Goal: Information Seeking & Learning: Check status

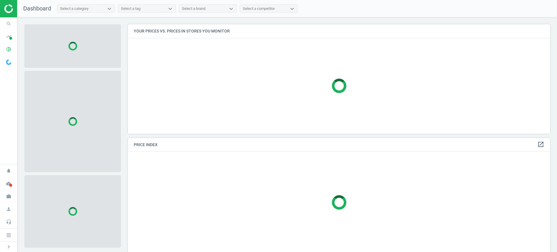
scroll to position [3, 3]
click at [15, 44] on span "pie_chart_outlined" at bounding box center [8, 49] width 17 height 13
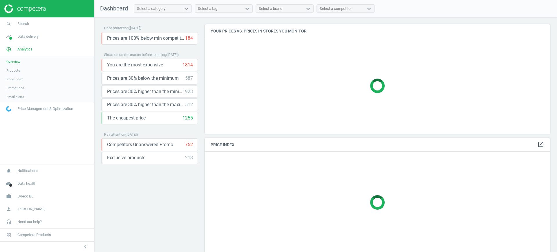
scroll to position [120, 351]
click at [11, 71] on span "Products" at bounding box center [13, 70] width 14 height 5
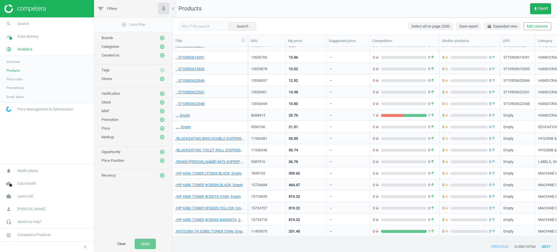
scroll to position [73, 0]
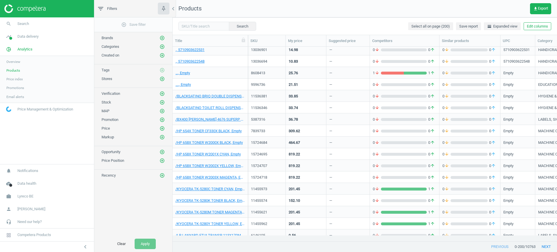
click at [272, 148] on div "15724695" at bounding box center [267, 154] width 38 height 12
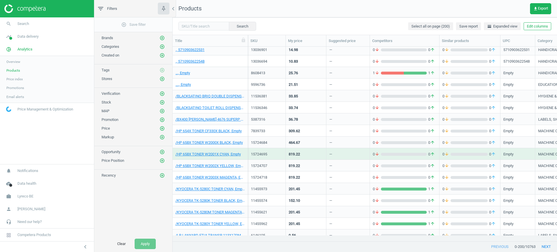
click at [272, 148] on div "15724695" at bounding box center [267, 154] width 38 height 12
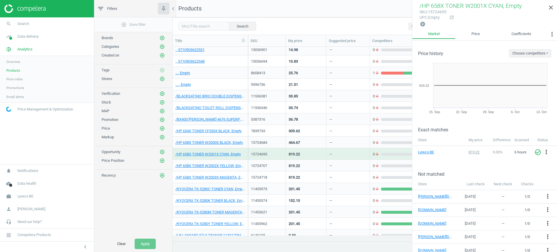
click at [264, 184] on div "11455973" at bounding box center [267, 189] width 32 height 10
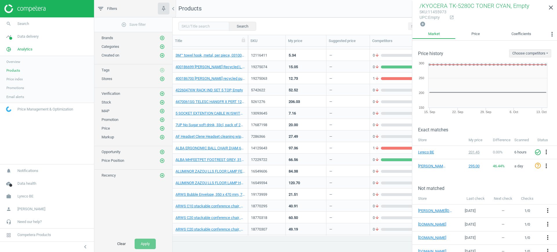
scroll to position [871, 0]
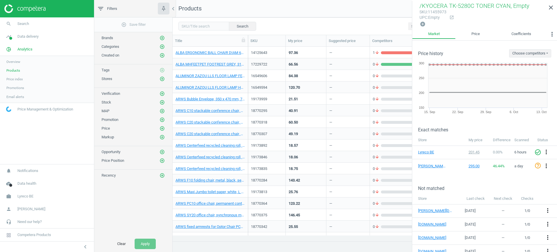
click at [268, 173] on div "19173835" at bounding box center [267, 169] width 32 height 7
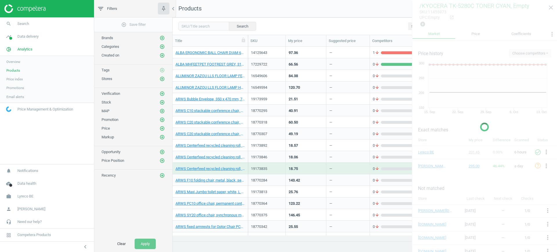
click at [268, 173] on div "19173835" at bounding box center [267, 169] width 32 height 7
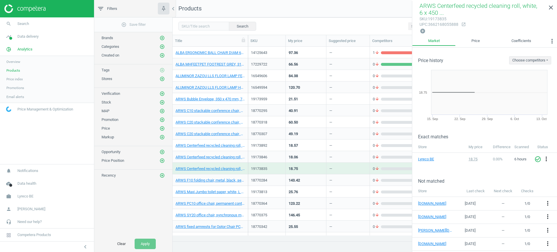
scroll to position [1161, 0]
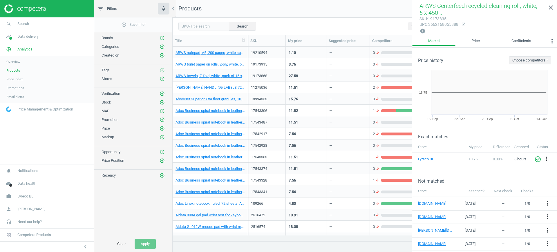
click at [273, 189] on div "17543341" at bounding box center [267, 191] width 32 height 5
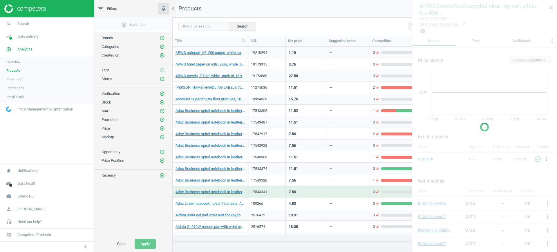
click at [273, 189] on div "17543341" at bounding box center [267, 191] width 32 height 5
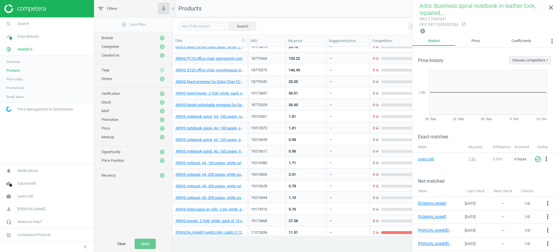
click at [258, 76] on div "18770342" at bounding box center [267, 81] width 32 height 10
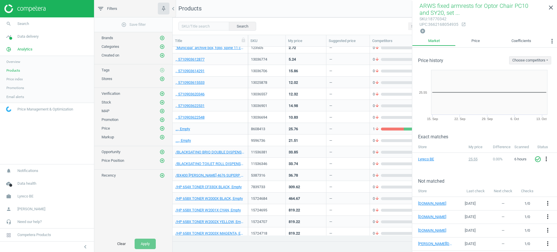
scroll to position [0, 0]
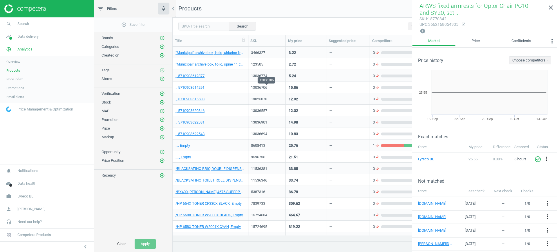
click at [259, 89] on div "13036706" at bounding box center [267, 87] width 32 height 5
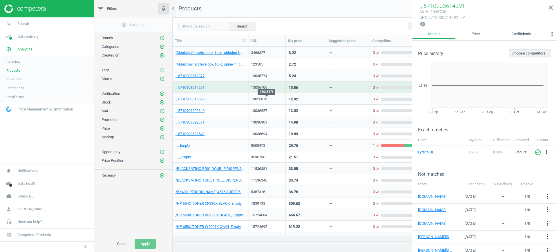
click at [263, 98] on div "13025878" at bounding box center [267, 99] width 32 height 5
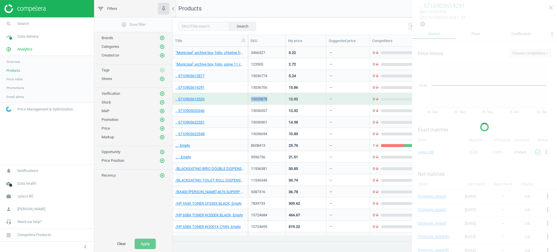
click at [263, 98] on div "13025878" at bounding box center [267, 99] width 32 height 5
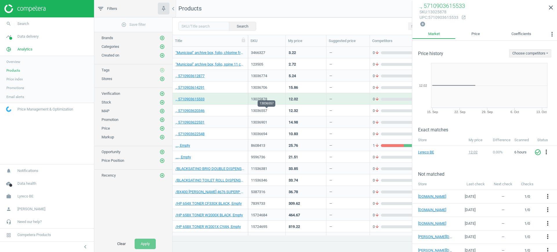
click at [267, 113] on div "13036557" at bounding box center [267, 110] width 32 height 5
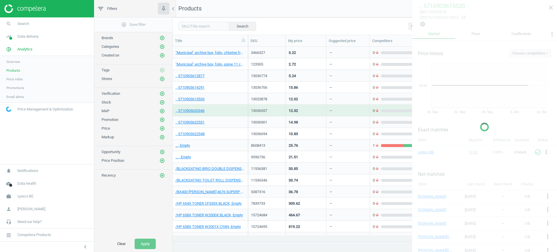
click at [267, 113] on div "13036557" at bounding box center [267, 110] width 32 height 5
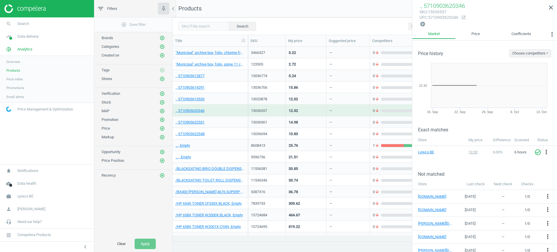
click at [268, 132] on div "13036694" at bounding box center [267, 133] width 32 height 5
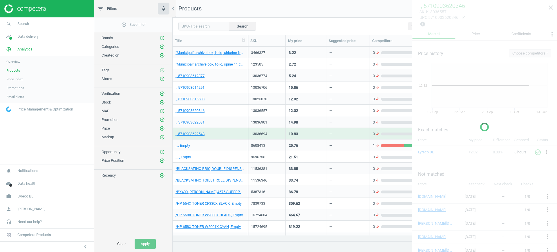
click at [268, 132] on div "13036694" at bounding box center [267, 133] width 32 height 5
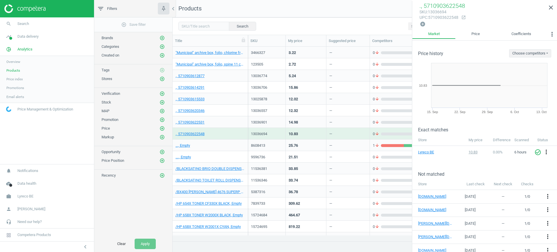
click at [269, 140] on div "8608413" at bounding box center [267, 146] width 38 height 12
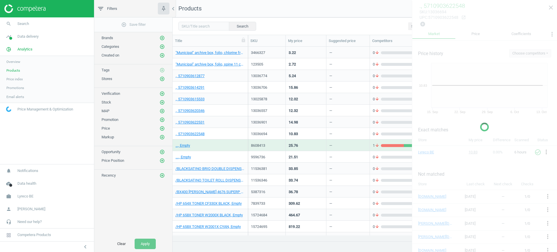
click at [269, 140] on div "8608413" at bounding box center [267, 146] width 38 height 12
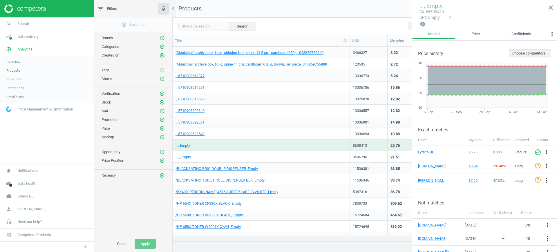
drag, startPoint x: 246, startPoint y: 43, endPoint x: 348, endPoint y: 62, distance: 103.7
click at [348, 62] on div "Title SKU My price Suggested price Competitors Similar products UPC Category St…" at bounding box center [365, 138] width 384 height 207
click at [239, 92] on div "., 5710903614291" at bounding box center [261, 88] width 171 height 7
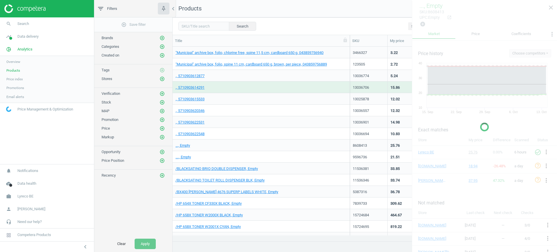
click at [239, 92] on div "., 5710903614291" at bounding box center [261, 88] width 171 height 7
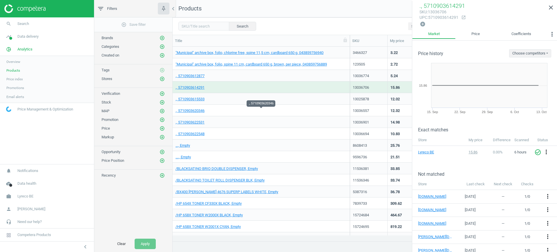
click at [249, 112] on span "., 5710903620346" at bounding box center [261, 110] width 171 height 5
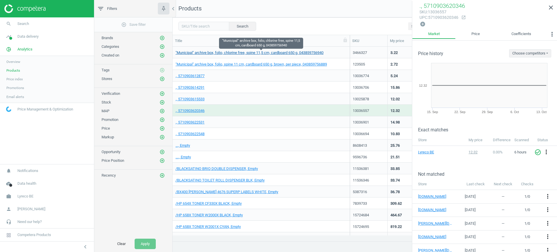
click at [277, 54] on link ""Municipal" archive box, folio, chlorine free, spine 11,5 cm, cardboard 650 g, …" at bounding box center [250, 52] width 148 height 5
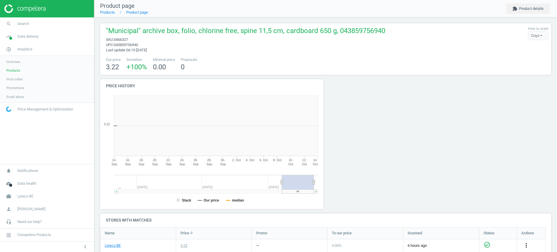
scroll to position [127, 232]
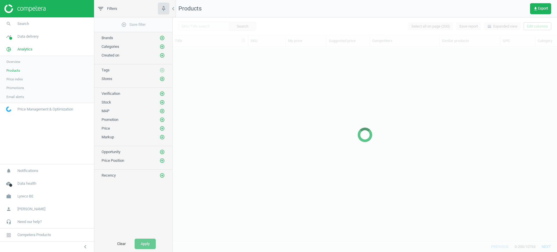
scroll to position [183, 379]
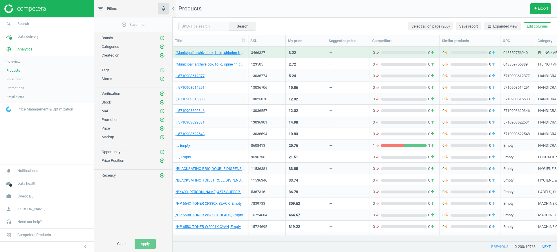
click at [316, 67] on div "2.72" at bounding box center [306, 64] width 35 height 10
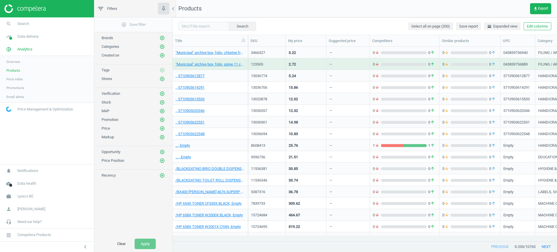
click at [316, 67] on div "2.72" at bounding box center [306, 64] width 35 height 10
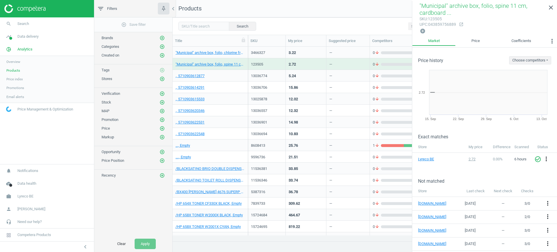
click at [316, 99] on div "12.02" at bounding box center [306, 99] width 35 height 10
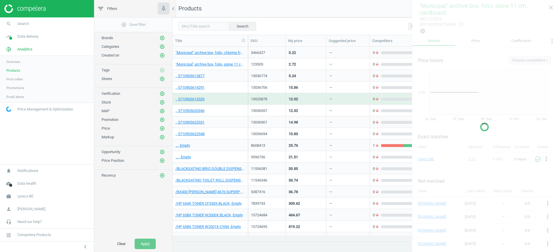
click at [316, 99] on div "12.02" at bounding box center [306, 99] width 35 height 10
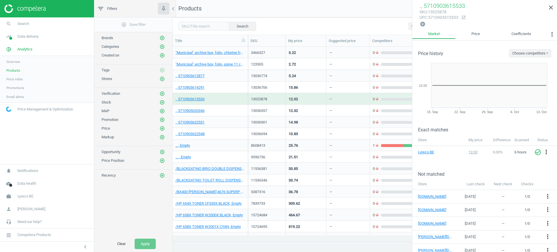
click at [306, 139] on div "10.83" at bounding box center [306, 134] width 41 height 12
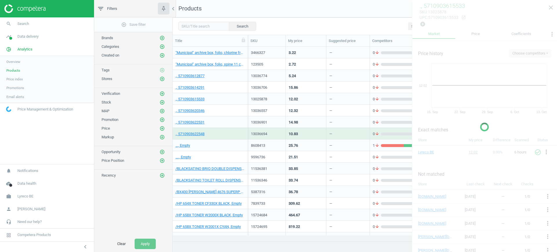
click at [306, 139] on div "10.83" at bounding box center [306, 134] width 41 height 12
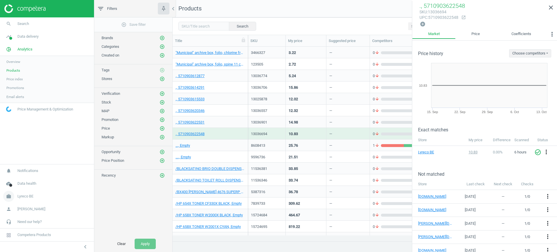
click at [13, 193] on icon "work" at bounding box center [8, 196] width 11 height 11
click at [18, 180] on span "Switch campaign" at bounding box center [19, 179] width 26 height 5
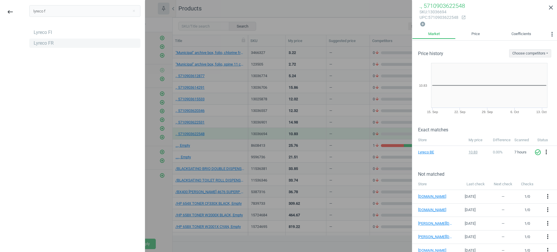
type input "lyreco f"
click at [34, 42] on div "Lyreco FR" at bounding box center [44, 43] width 20 height 6
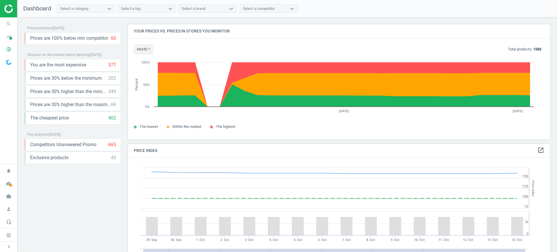
scroll to position [145, 428]
click at [13, 50] on icon "pie_chart_outlined" at bounding box center [8, 49] width 11 height 11
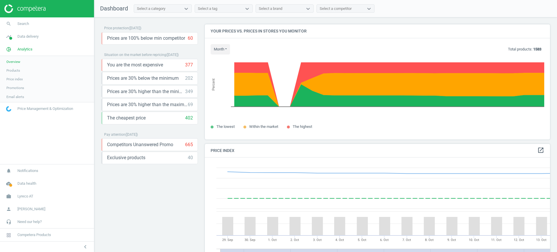
scroll to position [145, 351]
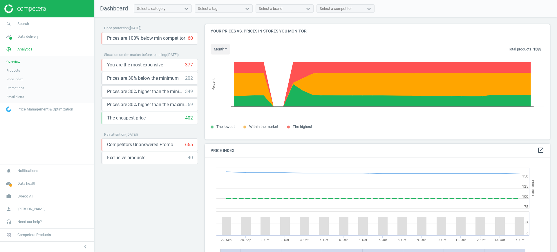
click at [21, 69] on link "Products" at bounding box center [47, 70] width 94 height 9
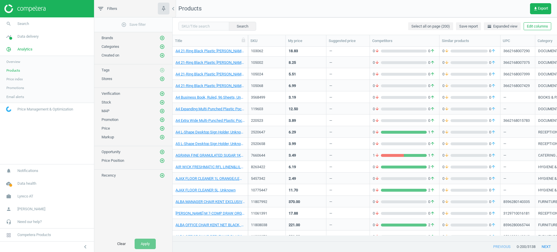
scroll to position [762, 0]
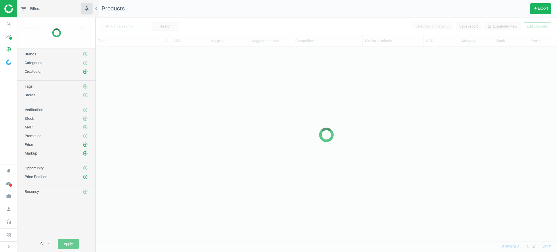
scroll to position [183, 456]
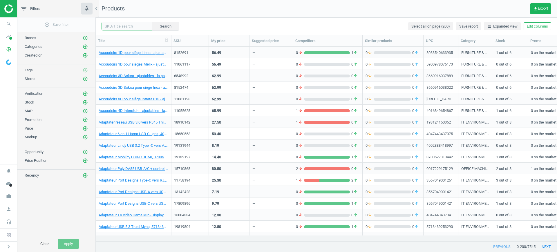
click at [133, 28] on input "text" at bounding box center [127, 26] width 51 height 9
paste input "6475339 18688575 146696 16893183 16893194 16907331 16907342 16907353"
type input "6475339 18688575 146696 16893183 16893194 16907331 16907342 16907353"
click at [158, 27] on button "Search" at bounding box center [165, 26] width 27 height 9
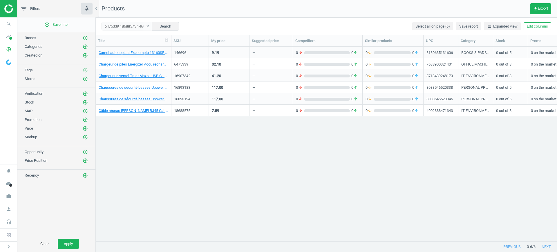
click at [238, 57] on div "9.19" at bounding box center [229, 52] width 35 height 10
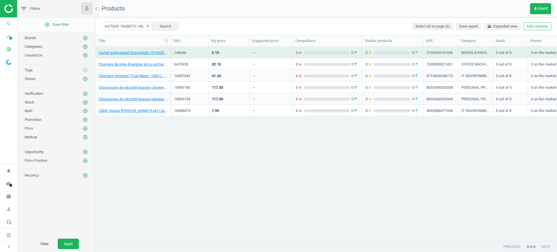
click at [238, 57] on div "9.19" at bounding box center [229, 52] width 35 height 10
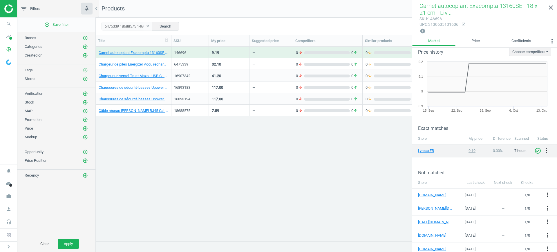
scroll to position [12, 0]
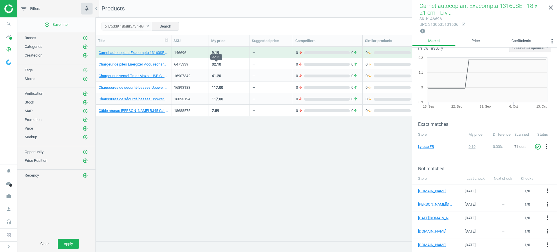
click at [219, 64] on div "32.10" at bounding box center [216, 64] width 9 height 5
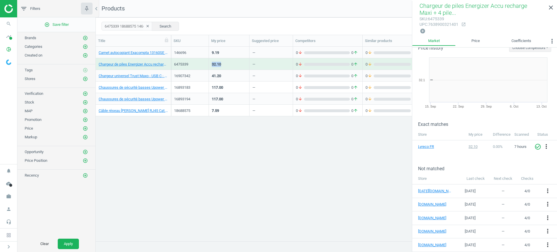
scroll to position [0, 0]
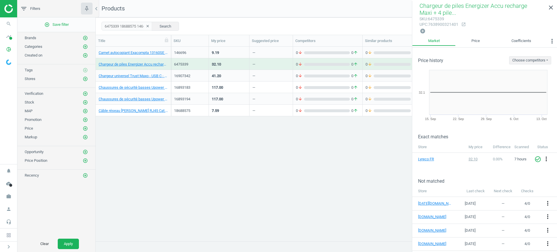
click at [244, 82] on div "117.00" at bounding box center [229, 87] width 35 height 10
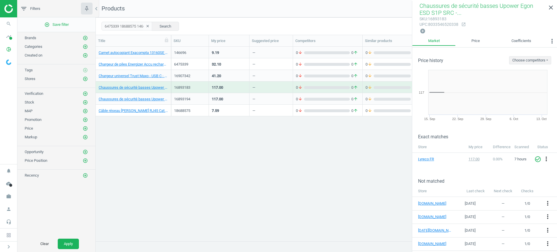
click at [244, 99] on div "117.00" at bounding box center [229, 99] width 35 height 10
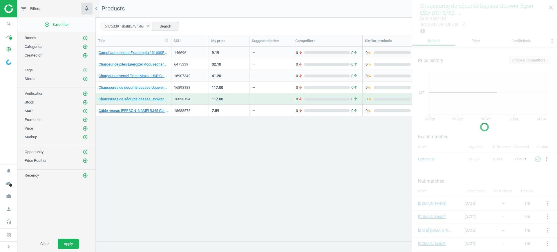
click at [244, 99] on div "117.00" at bounding box center [229, 99] width 35 height 10
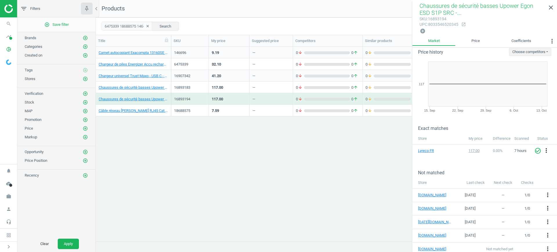
scroll to position [12, 0]
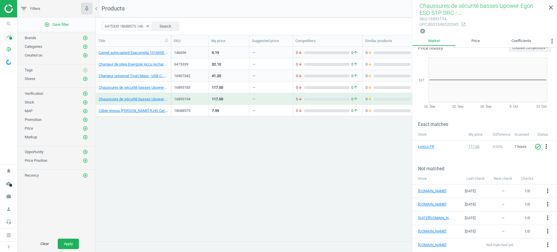
click at [3, 36] on icon "timeline" at bounding box center [8, 36] width 11 height 11
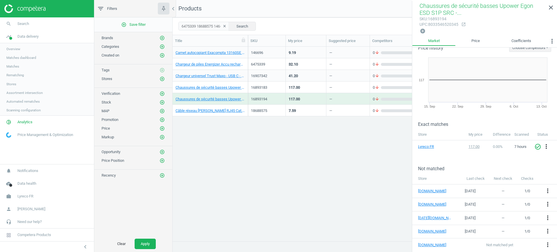
scroll to position [183, 379]
click at [12, 86] on span "Stores" at bounding box center [11, 84] width 10 height 5
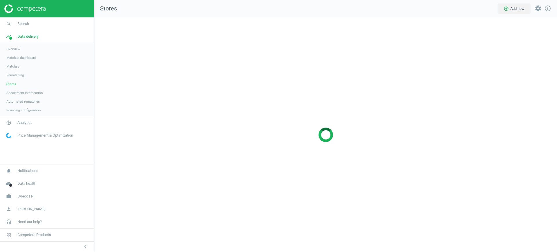
scroll to position [246, 474]
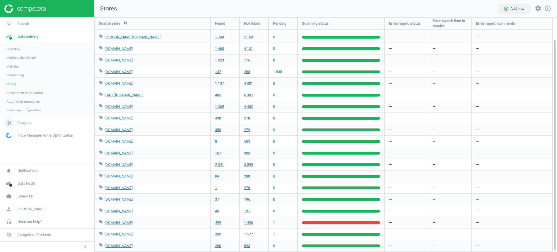
click at [33, 122] on link "pie_chart_outlined Analytics" at bounding box center [47, 122] width 94 height 13
click at [17, 68] on span "Products" at bounding box center [13, 70] width 14 height 5
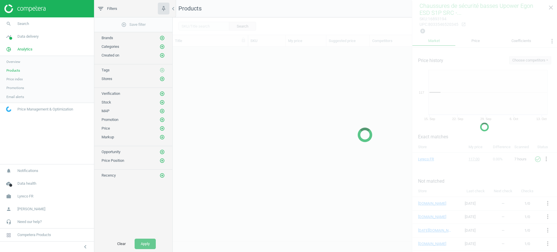
scroll to position [183, 379]
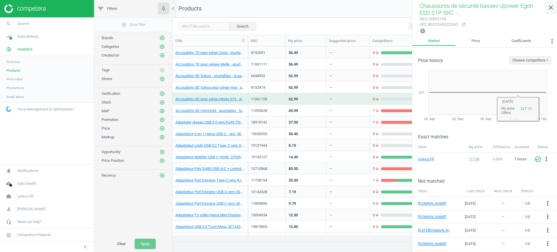
click at [553, 4] on icon "close" at bounding box center [551, 7] width 7 height 7
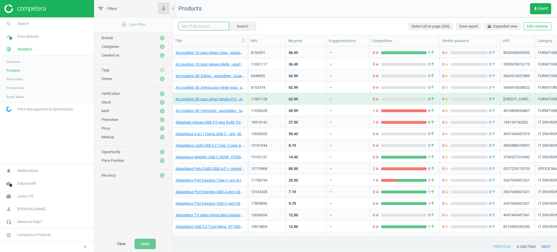
drag, startPoint x: 210, startPoint y: 22, endPoint x: 209, endPoint y: 28, distance: 5.9
click at [210, 22] on input "text" at bounding box center [203, 26] width 51 height 9
paste input "6475339 18688575 146696 16893183 16893194 16907331 16907342 16907353"
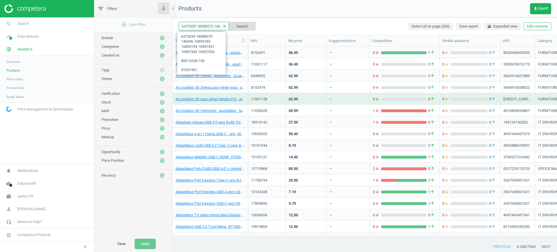
scroll to position [0, 80]
type input "6475339 18688575 146696 16893183 16893194 16907331 16907342 16907353"
click at [243, 24] on button "Search" at bounding box center [242, 26] width 27 height 9
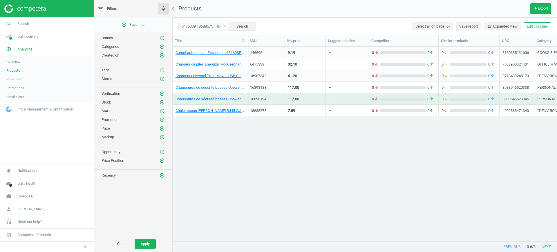
scroll to position [0, 201]
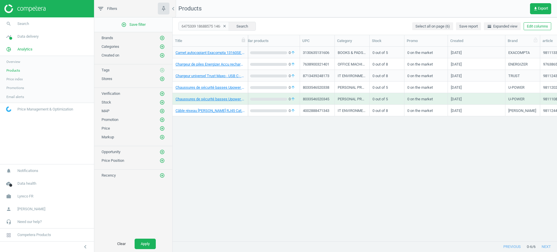
drag, startPoint x: 484, startPoint y: 42, endPoint x: 507, endPoint y: 43, distance: 22.7
click at [507, 43] on div at bounding box center [505, 40] width 6 height 11
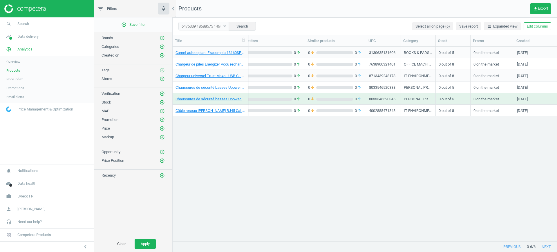
scroll to position [0, 0]
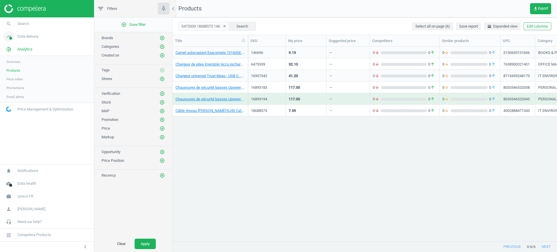
click at [13, 38] on icon "timeline" at bounding box center [8, 36] width 11 height 11
click at [11, 84] on span "Stores" at bounding box center [11, 84] width 10 height 5
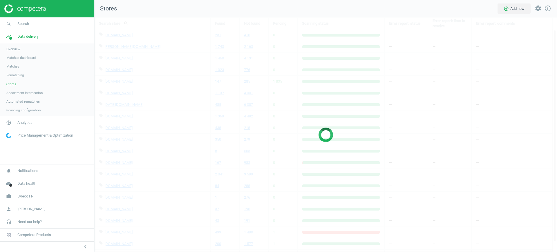
scroll to position [246, 474]
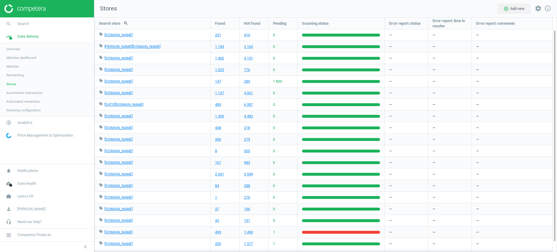
click at [24, 99] on span "Automated rematches" at bounding box center [22, 101] width 33 height 5
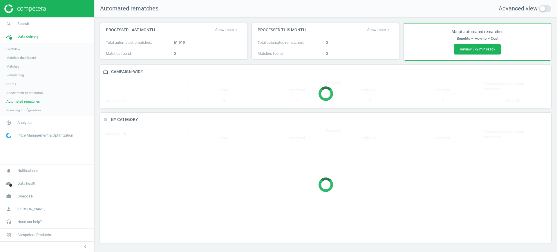
scroll to position [141, 457]
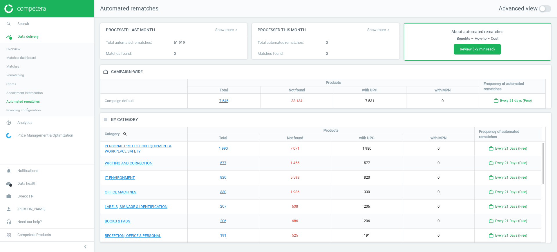
click at [31, 53] on link "Matches dashboard" at bounding box center [47, 57] width 94 height 9
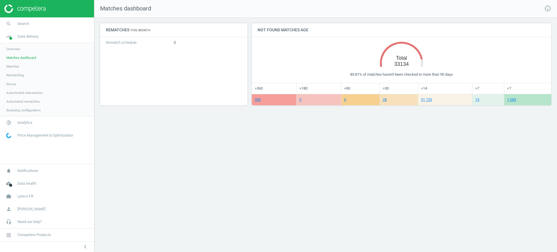
click at [17, 84] on link "Stores" at bounding box center [47, 84] width 94 height 9
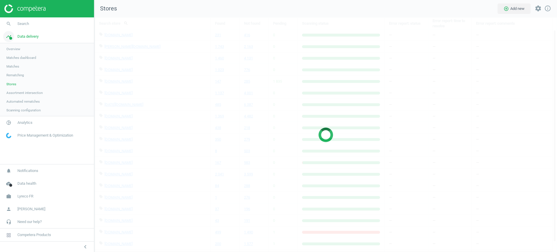
scroll to position [246, 474]
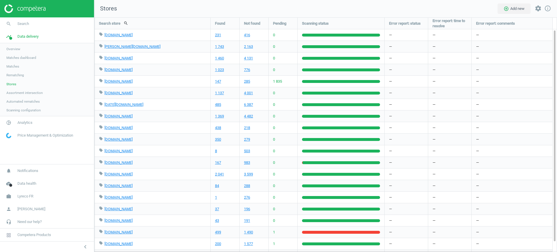
click at [20, 117] on link "pie_chart_outlined Analytics" at bounding box center [47, 122] width 94 height 13
click at [13, 66] on link "Overview" at bounding box center [47, 61] width 94 height 9
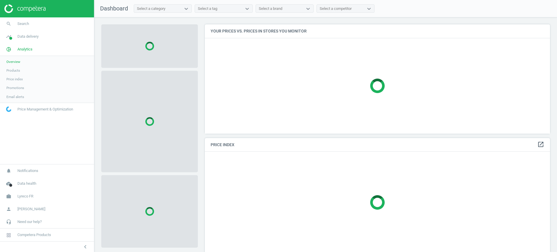
scroll to position [120, 351]
click at [31, 68] on link "Products" at bounding box center [47, 70] width 94 height 9
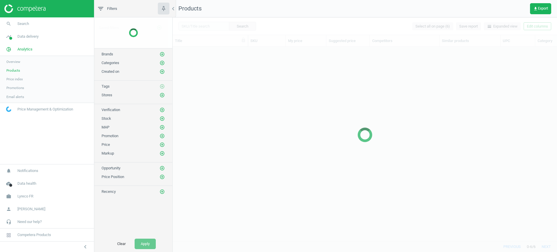
scroll to position [183, 379]
click at [18, 70] on span "Products" at bounding box center [13, 70] width 14 height 5
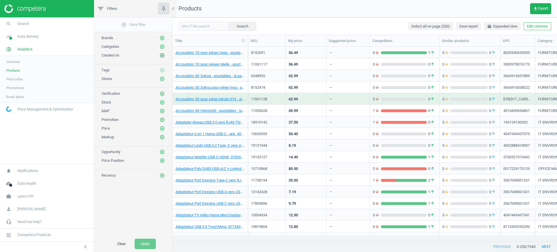
click at [162, 56] on icon "add_circle_outline" at bounding box center [162, 55] width 5 height 5
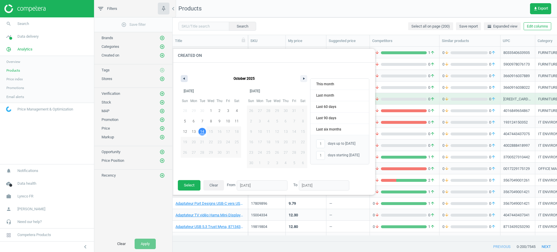
click at [181, 79] on button "button" at bounding box center [184, 78] width 7 height 7
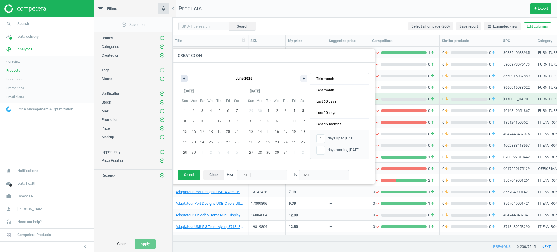
click at [185, 79] on icon "button" at bounding box center [183, 78] width 3 height 2
click at [216, 109] on span "1" at bounding box center [219, 111] width 9 height 8
type input "-"
type input "01/05/2025"
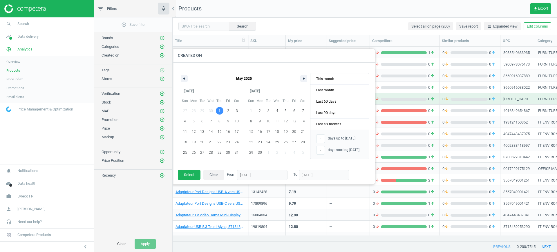
type input "01/05/2025"
click at [331, 81] on span "This month" at bounding box center [339, 78] width 59 height 11
type input "14"
type input "01/10/2025"
type input "14/10/2025"
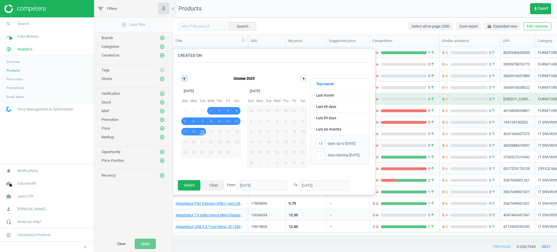
click at [184, 79] on icon "button" at bounding box center [183, 78] width 3 height 2
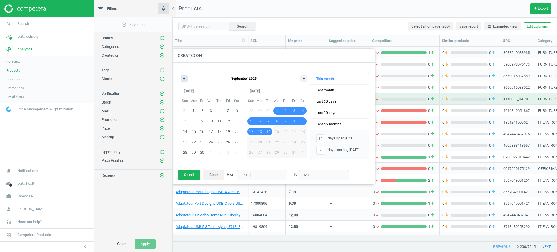
click at [184, 79] on icon "button" at bounding box center [183, 78] width 3 height 2
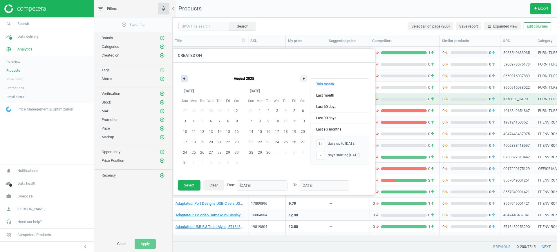
click at [184, 79] on icon "button" at bounding box center [183, 78] width 3 height 2
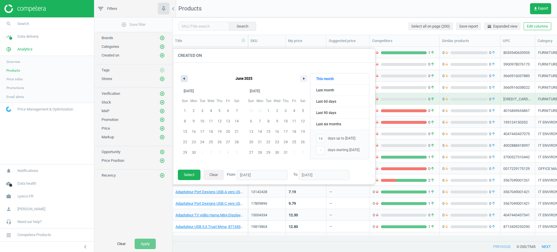
click at [183, 77] on icon "button" at bounding box center [183, 78] width 3 height 2
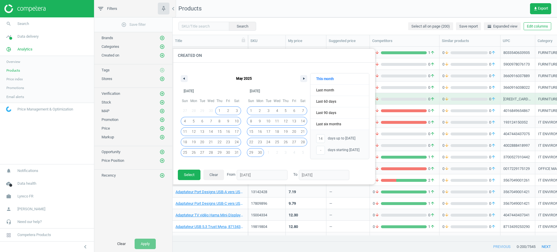
click at [221, 113] on span "1" at bounding box center [219, 111] width 9 height 8
type input "-"
type input "01/05/2025"
type input "01/10/2025"
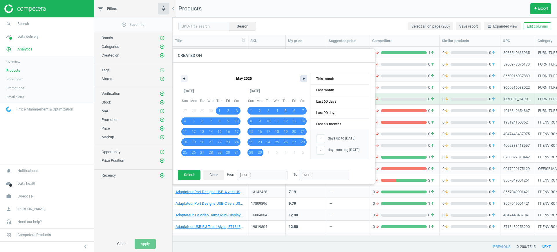
click at [304, 77] on icon "button" at bounding box center [304, 78] width 3 height 2
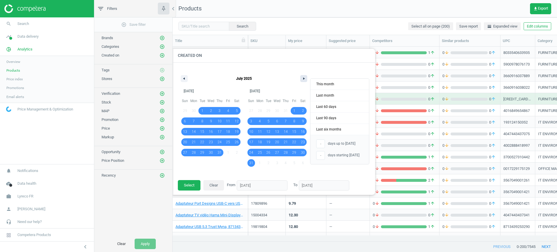
click at [304, 77] on icon "button" at bounding box center [304, 78] width 3 height 2
click at [303, 75] on button "button" at bounding box center [303, 78] width 7 height 7
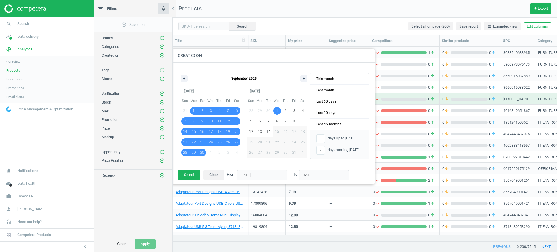
click at [201, 172] on footer "Select Clear From 01/05/2025 To 01/10/2025" at bounding box center [273, 176] width 203 height 15
click at [198, 172] on button "Select" at bounding box center [189, 175] width 23 height 10
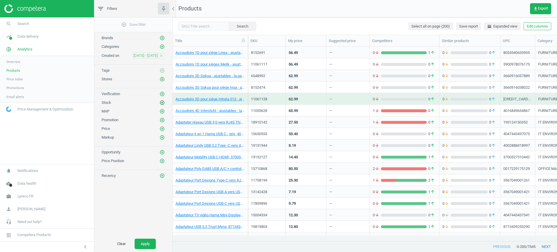
click at [162, 103] on icon "add_circle_outline" at bounding box center [162, 102] width 5 height 5
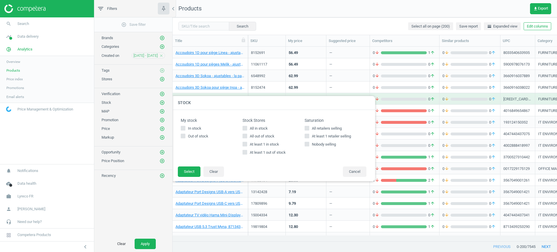
click at [309, 142] on icon at bounding box center [307, 144] width 5 height 5
click at [309, 142] on input "Nobody selling" at bounding box center [307, 144] width 4 height 4
checkbox input "true"
click at [185, 173] on button "Select" at bounding box center [189, 172] width 23 height 10
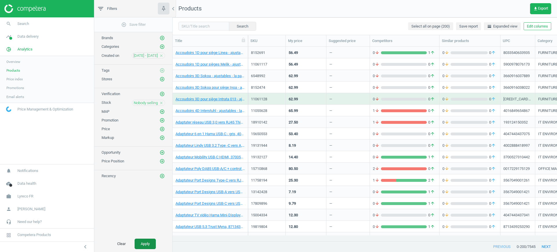
click at [140, 249] on button "Apply" at bounding box center [145, 244] width 21 height 10
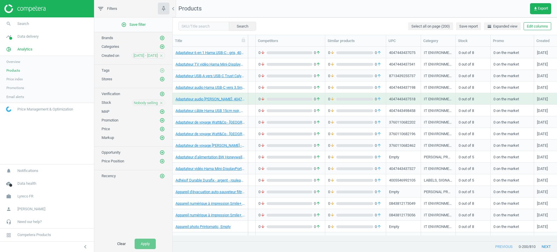
scroll to position [0, 201]
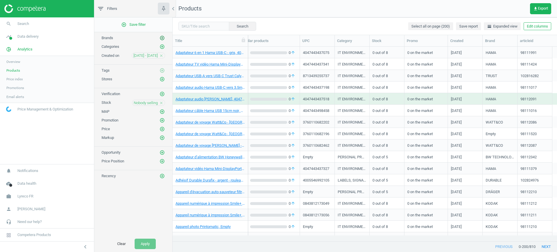
click at [160, 37] on icon "add_circle_outline" at bounding box center [162, 37] width 5 height 5
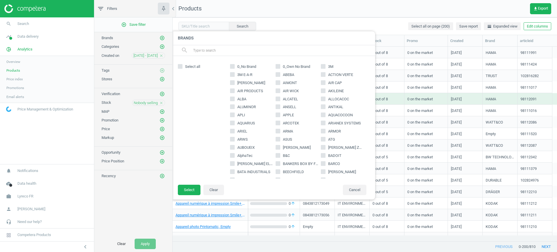
click at [188, 65] on span "Select all" at bounding box center [192, 66] width 17 height 5
click at [182, 65] on input "Select all" at bounding box center [180, 66] width 4 height 4
checkbox input "true"
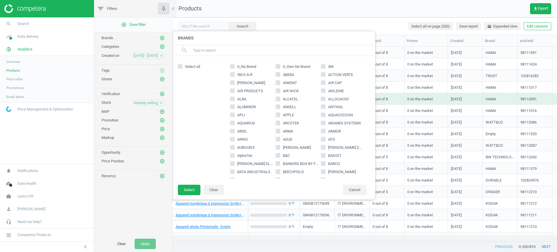
checkbox input "true"
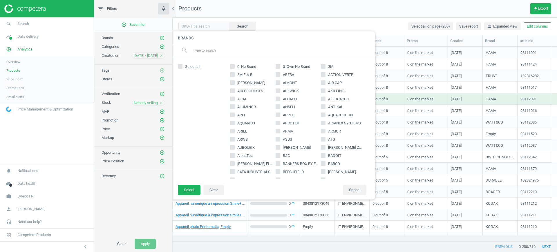
checkbox input "true"
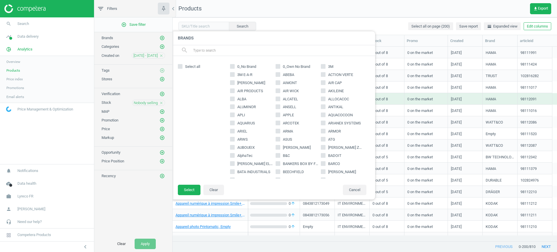
checkbox input "true"
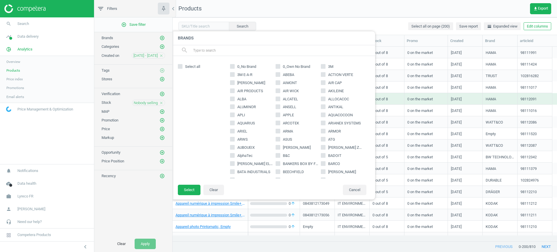
checkbox input "true"
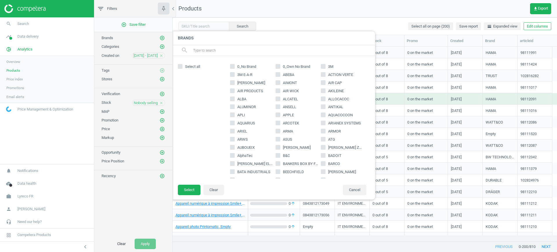
checkbox input "true"
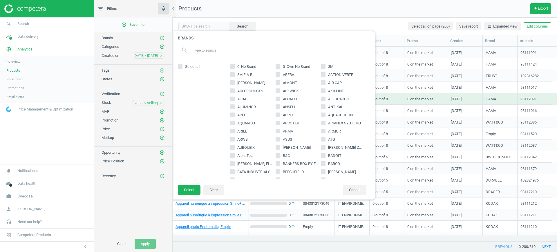
checkbox input "true"
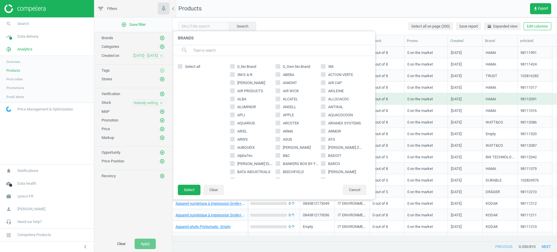
checkbox input "true"
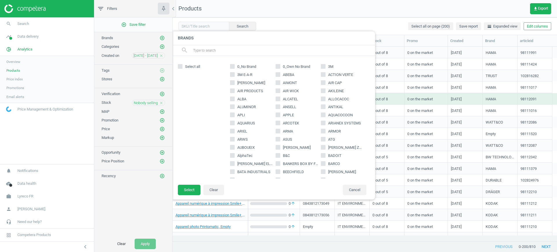
checkbox input "true"
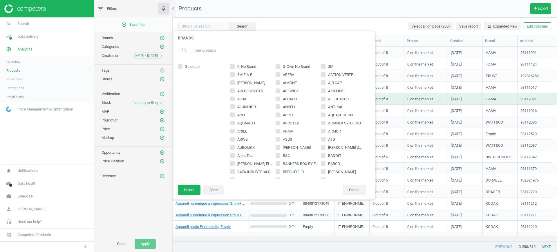
checkbox input "true"
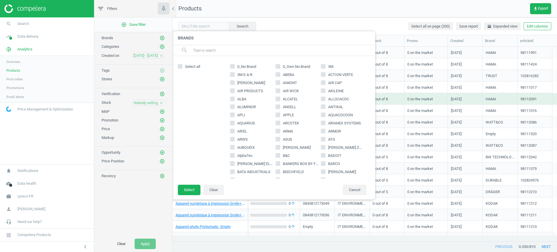
checkbox input "true"
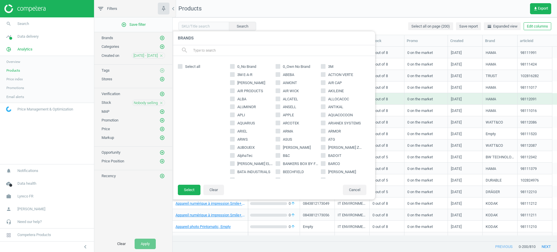
checkbox input "true"
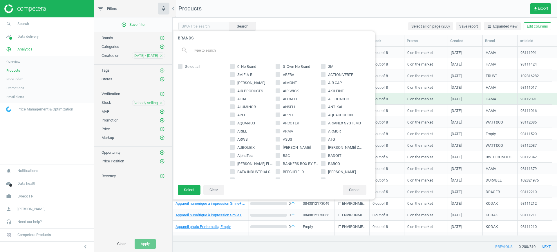
checkbox input "true"
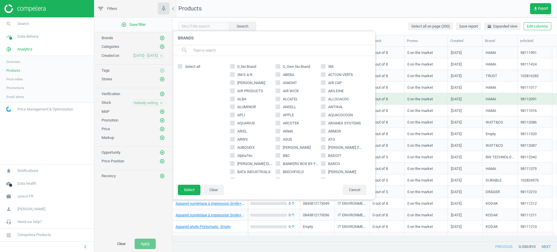
checkbox input "true"
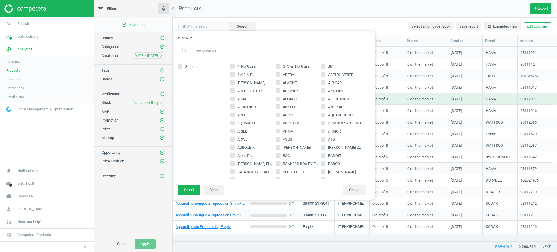
checkbox input "true"
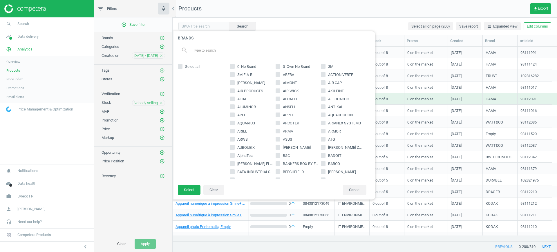
checkbox input "true"
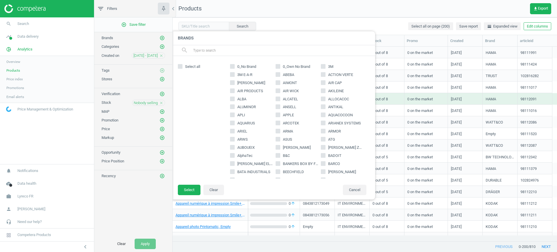
checkbox input "true"
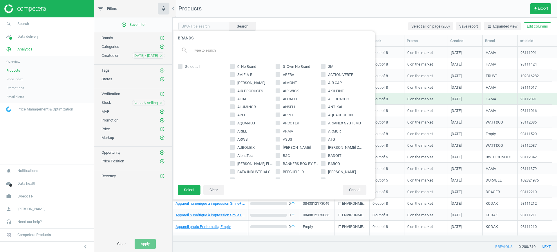
checkbox input "true"
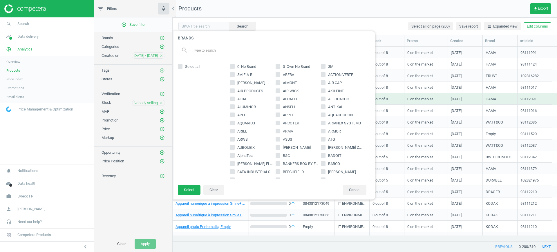
checkbox input "true"
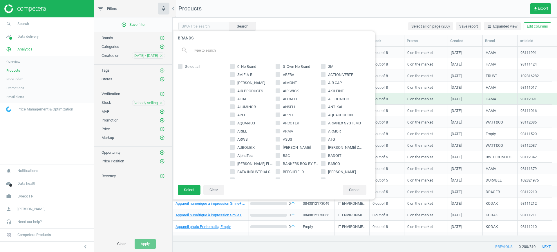
checkbox input "true"
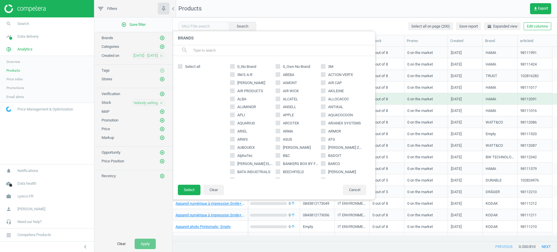
checkbox input "true"
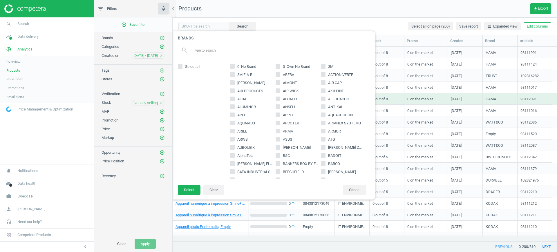
checkbox input "true"
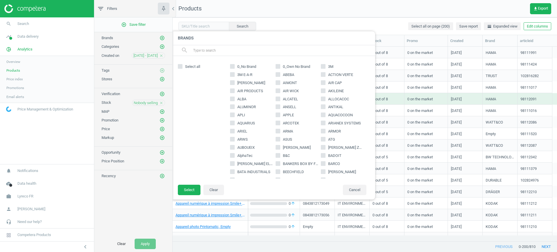
checkbox input "true"
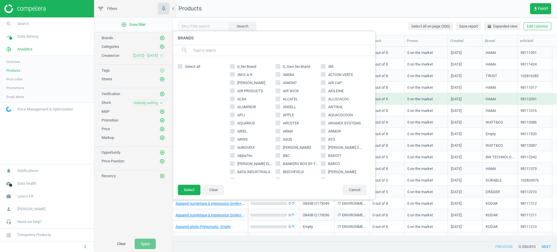
checkbox input "true"
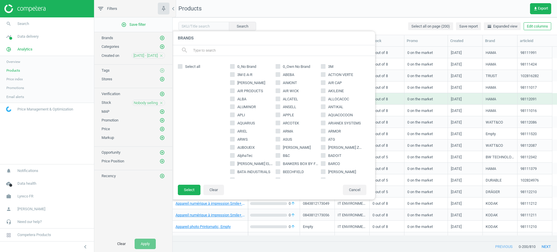
checkbox input "true"
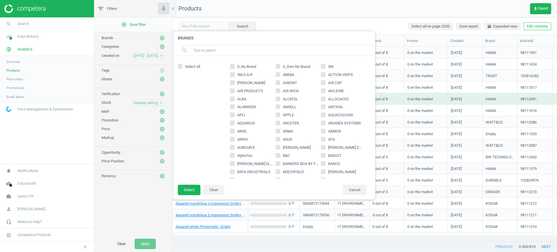
checkbox input "true"
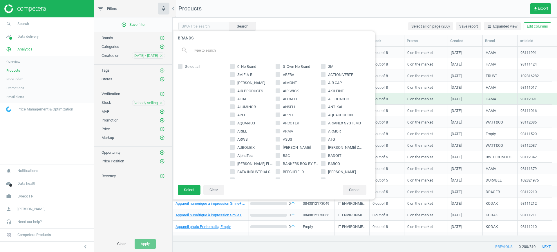
checkbox input "true"
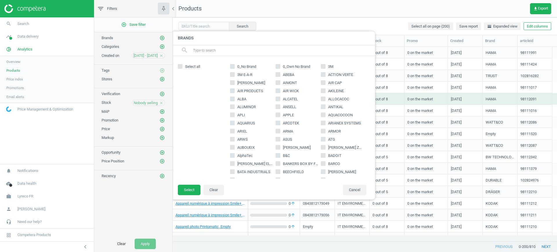
checkbox input "true"
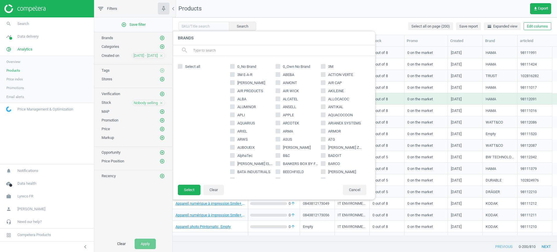
checkbox input "true"
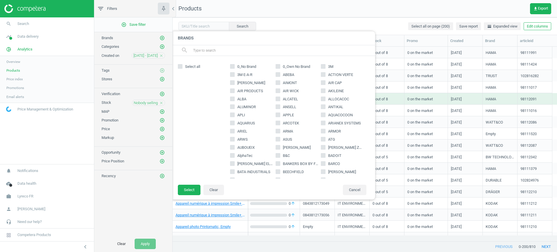
checkbox input "true"
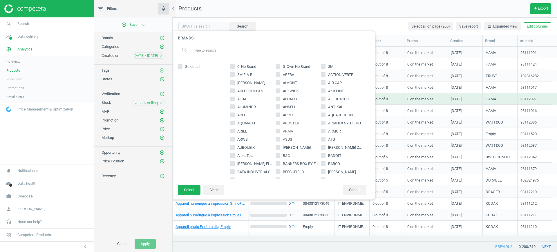
checkbox input "true"
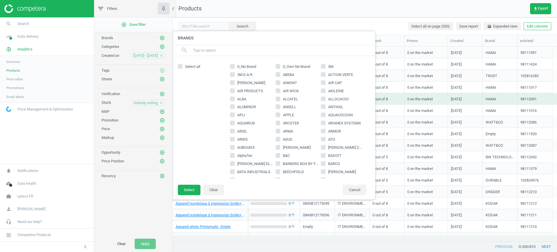
checkbox input "true"
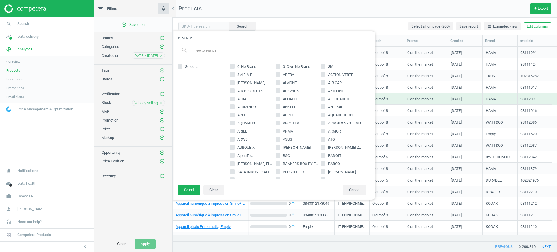
checkbox input "true"
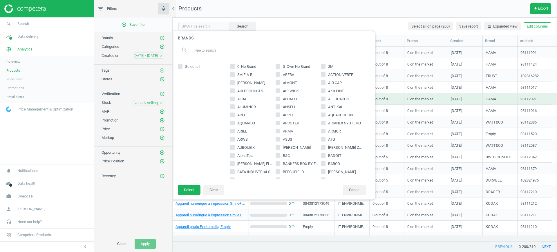
checkbox input "true"
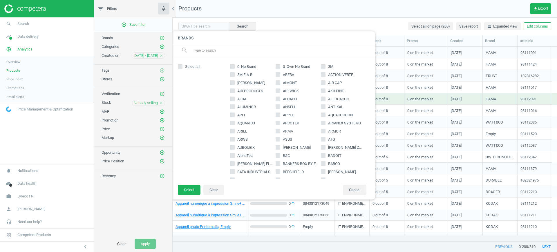
checkbox input "true"
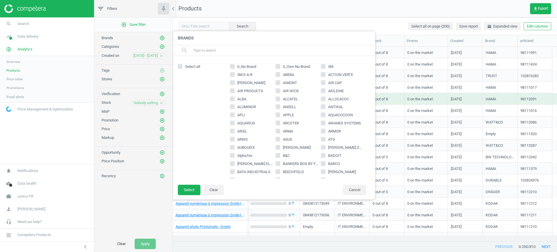
checkbox input "true"
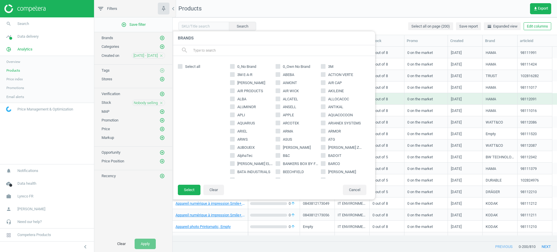
checkbox input "true"
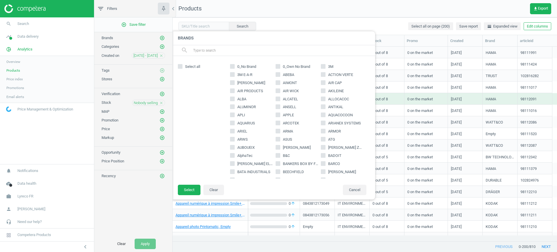
checkbox input "true"
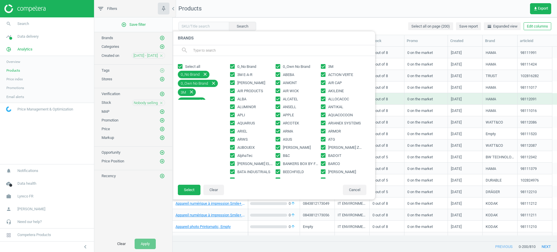
click at [229, 66] on div "0_No Brand 0_Own No Brand 3M 3M E-A-R ABEBA ACTION VERTE ADRIANNO DAMIANII AIMO…" at bounding box center [298, 120] width 142 height 117
click at [276, 66] on input "0_Own No Brand" at bounding box center [278, 66] width 4 height 4
click at [231, 64] on input "0_No Brand" at bounding box center [233, 66] width 4 height 4
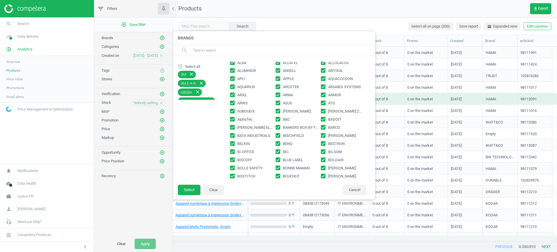
click at [252, 55] on input "text" at bounding box center [282, 50] width 178 height 9
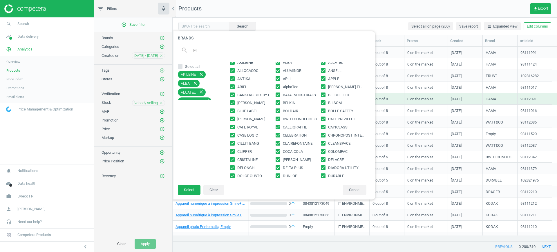
scroll to position [0, 0]
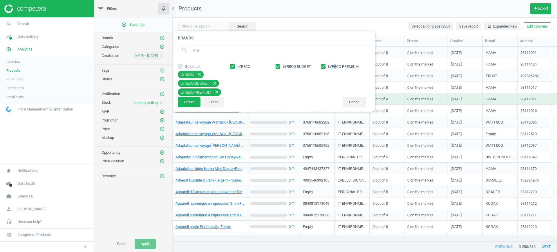
click at [333, 69] on div "LYRECO LYRECO BUDGET LYRECO PREMIUM" at bounding box center [298, 76] width 142 height 29
click at [324, 66] on input "LYRECO PREMIUM" at bounding box center [324, 66] width 4 height 4
click at [279, 65] on input "LYRECO BUDGET" at bounding box center [278, 66] width 4 height 4
click at [243, 66] on span "LYRECO" at bounding box center [243, 66] width 15 height 5
click at [234, 66] on input "LYRECO" at bounding box center [233, 66] width 4 height 4
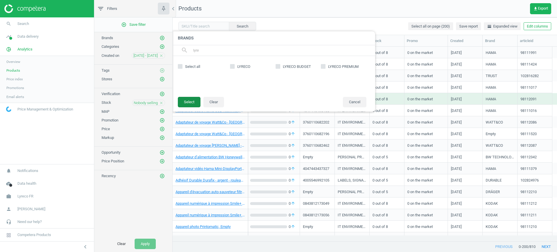
click at [189, 100] on button "Select" at bounding box center [189, 102] width 23 height 10
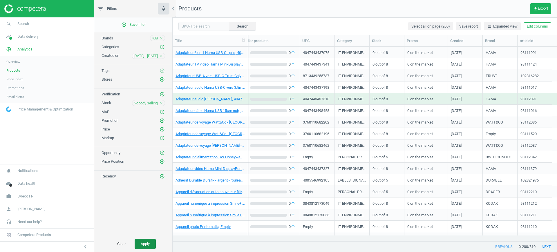
click at [151, 241] on button "Apply" at bounding box center [145, 244] width 21 height 10
click at [293, 168] on icon "arrow_upward" at bounding box center [293, 168] width 5 height 5
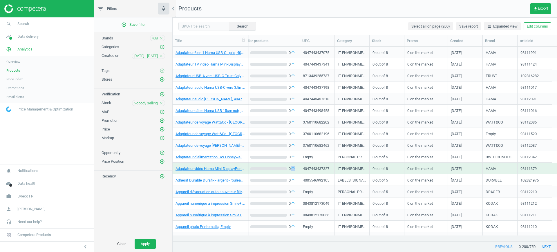
click at [293, 168] on icon "arrow_upward" at bounding box center [293, 168] width 5 height 5
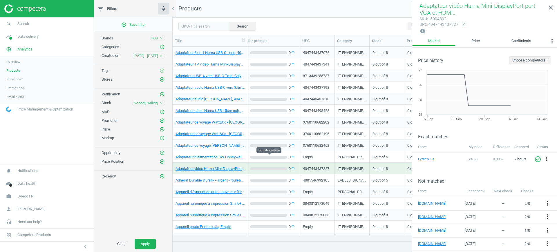
click at [284, 158] on div "grid" at bounding box center [268, 157] width 37 height 3
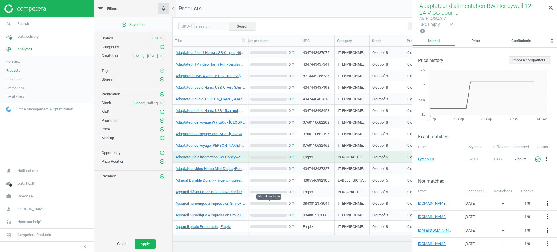
click at [286, 203] on div "grid" at bounding box center [268, 203] width 37 height 3
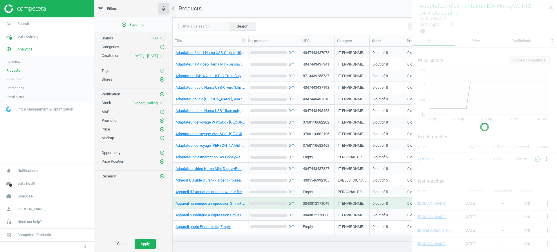
click at [286, 203] on div "grid" at bounding box center [268, 203] width 37 height 3
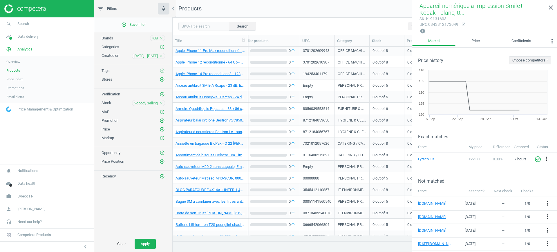
scroll to position [218, 0]
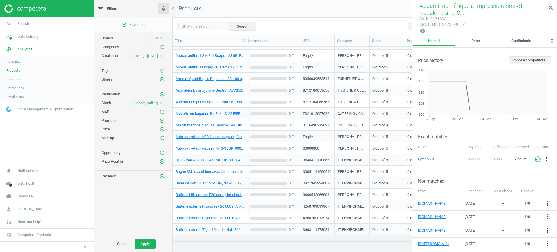
click at [286, 203] on div "0 arrow_downward 0 arrow_upward" at bounding box center [269, 206] width 55 height 10
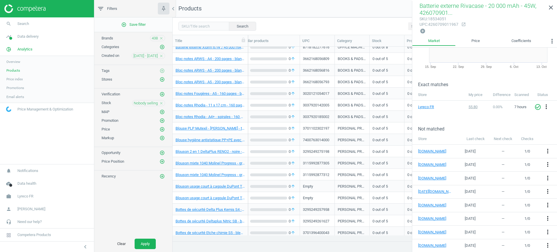
scroll to position [580, 0]
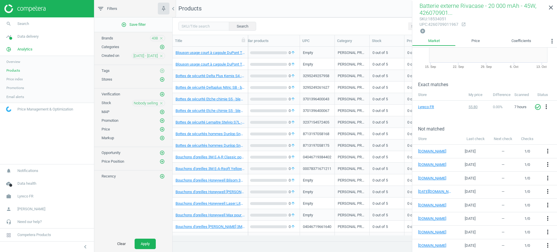
click at [287, 174] on div "0 arrow_downward 0 arrow_upward" at bounding box center [269, 180] width 61 height 12
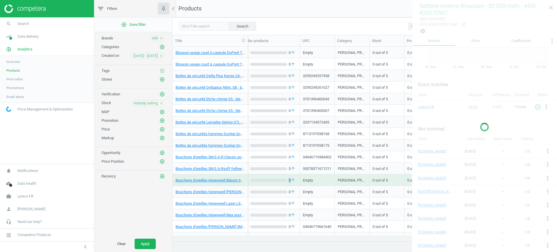
click at [287, 174] on div "0 arrow_downward 0 arrow_upward" at bounding box center [269, 180] width 61 height 12
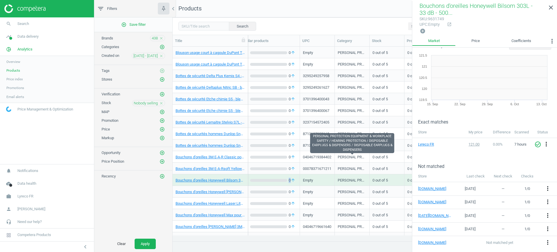
scroll to position [0, 0]
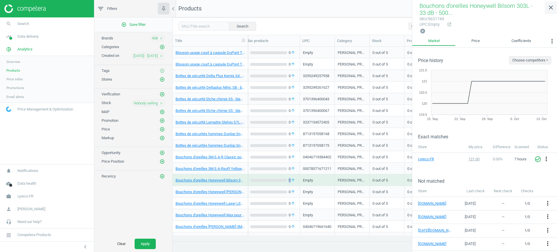
click at [553, 8] on icon "close" at bounding box center [551, 7] width 7 height 7
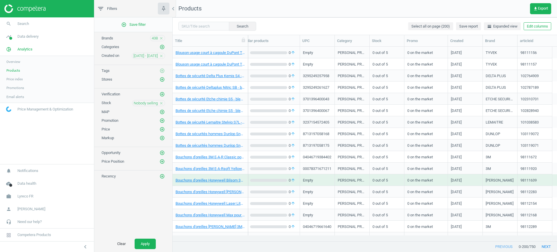
drag, startPoint x: 442, startPoint y: 241, endPoint x: 464, endPoint y: 241, distance: 21.5
click at [464, 241] on div at bounding box center [365, 241] width 384 height 1
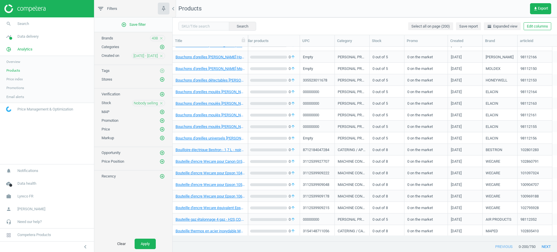
scroll to position [979, 0]
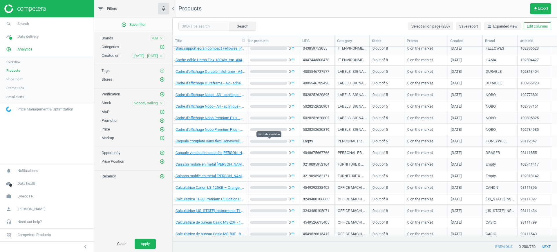
click at [290, 143] on span "0 arrow_upward" at bounding box center [292, 141] width 10 height 5
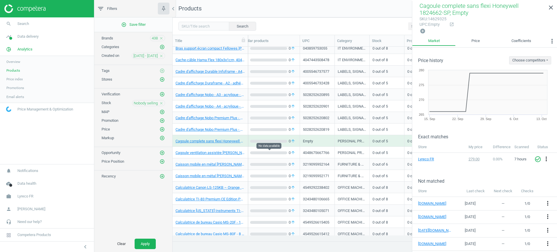
click at [287, 152] on div "grid" at bounding box center [268, 152] width 37 height 3
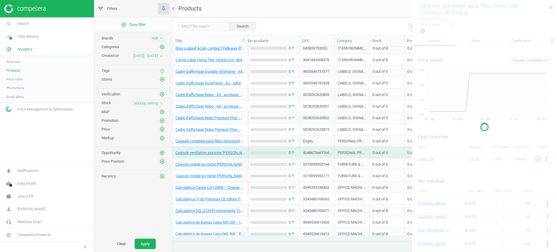
click at [287, 152] on div "grid" at bounding box center [268, 152] width 37 height 3
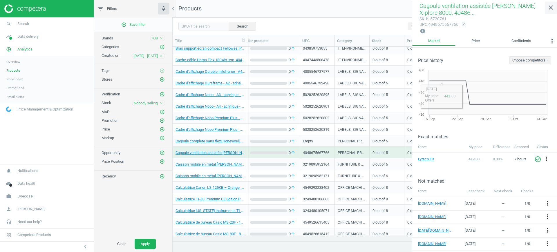
click at [553, 9] on icon "close" at bounding box center [551, 7] width 7 height 7
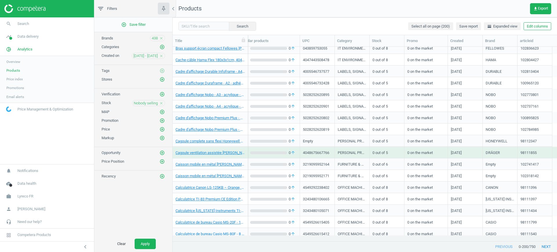
click at [480, 16] on nav "Products get_app Export" at bounding box center [365, 8] width 384 height 17
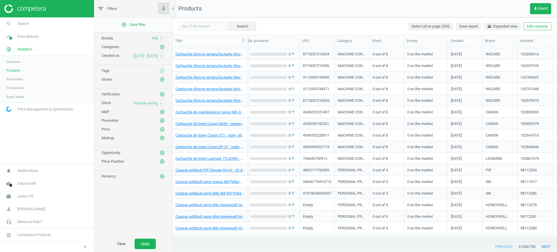
scroll to position [1596, 0]
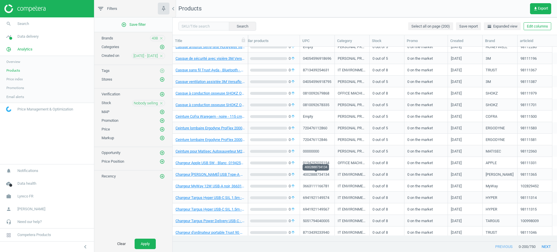
click at [321, 174] on div "4002888734134" at bounding box center [316, 175] width 26 height 7
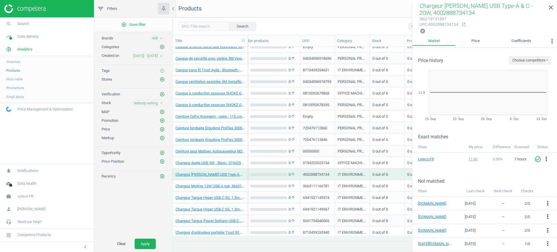
click at [324, 155] on div "00000000" at bounding box center [317, 151] width 29 height 10
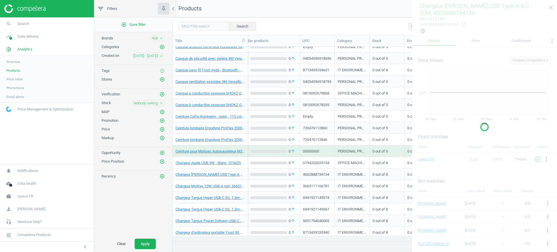
click at [324, 155] on div "00000000" at bounding box center [317, 151] width 29 height 10
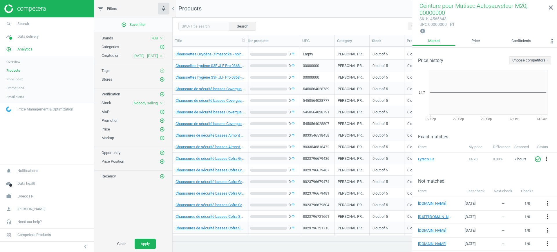
scroll to position [2104, 0]
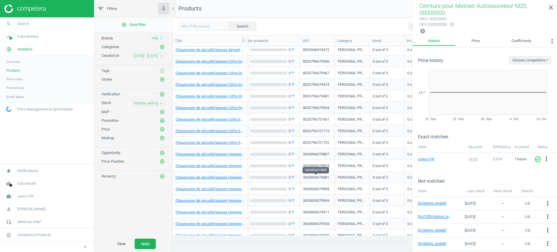
click at [316, 191] on div "3603836079898" at bounding box center [316, 190] width 26 height 7
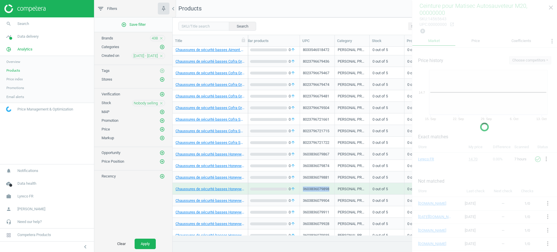
click at [316, 191] on div "3603836079898" at bounding box center [316, 190] width 26 height 7
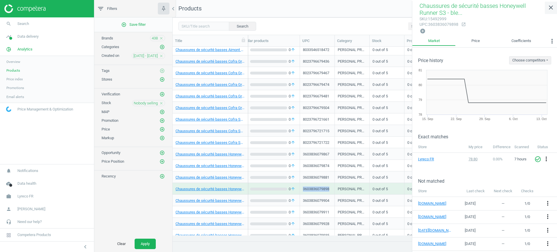
click at [551, 11] on icon "close" at bounding box center [551, 7] width 7 height 7
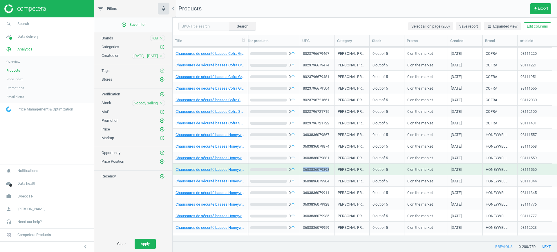
scroll to position [2133, 0]
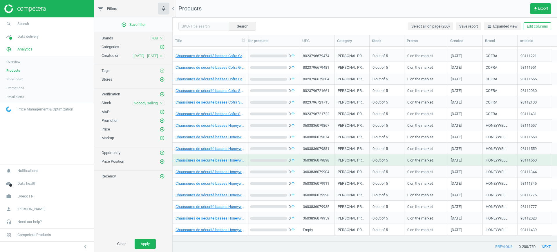
click at [319, 206] on div "3603836079935" at bounding box center [316, 207] width 26 height 7
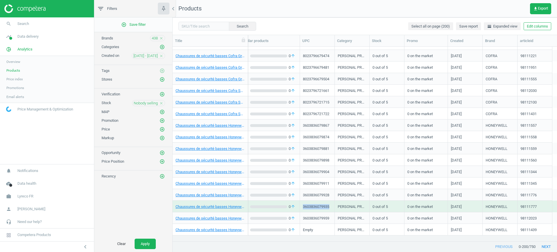
click at [319, 206] on div "3603836079935" at bounding box center [316, 207] width 26 height 7
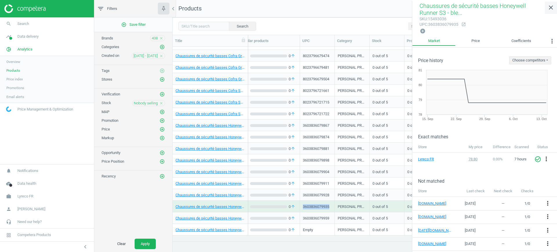
click at [557, 7] on link "close" at bounding box center [551, 7] width 12 height 12
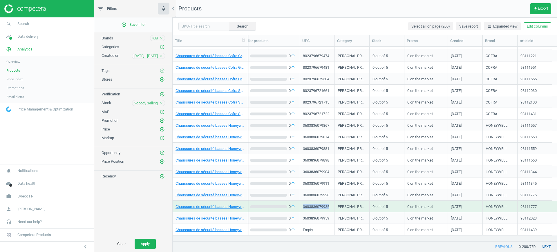
click at [549, 245] on button "next" at bounding box center [546, 247] width 21 height 10
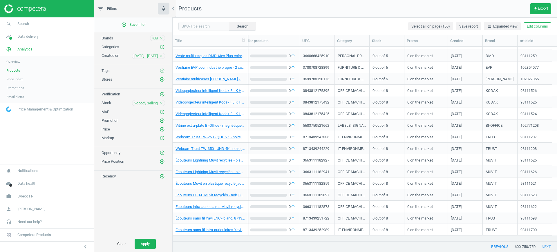
scroll to position [1552, 0]
click at [323, 177] on div "3663111182941" at bounding box center [317, 172] width 35 height 12
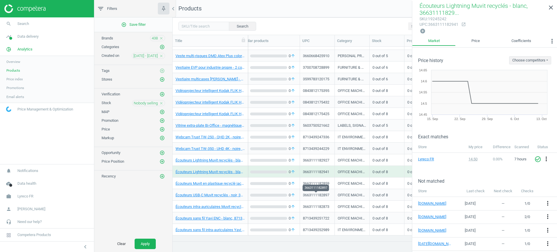
click at [324, 196] on div "3663111182897" at bounding box center [316, 196] width 26 height 7
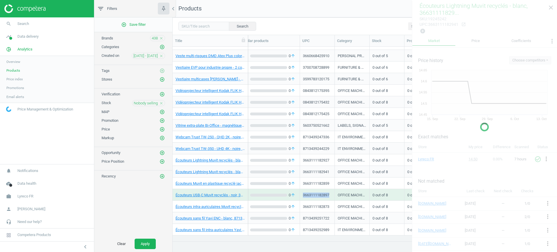
click at [324, 196] on div "3663111182897" at bounding box center [316, 196] width 26 height 7
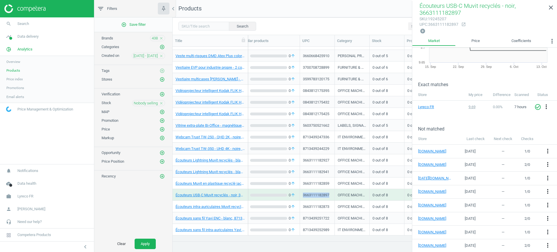
scroll to position [1407, 0]
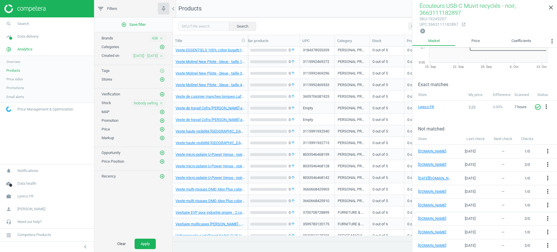
click at [318, 117] on div "Empty" at bounding box center [317, 119] width 29 height 10
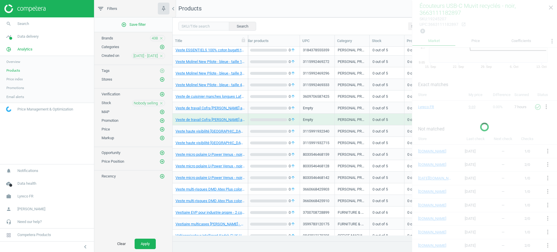
scroll to position [0, 0]
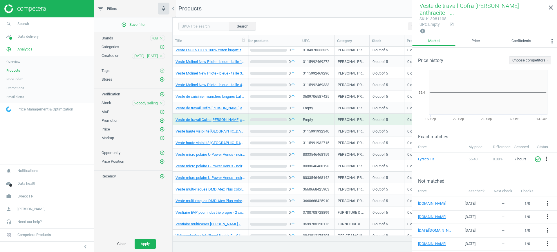
click at [315, 108] on div "Empty" at bounding box center [317, 108] width 29 height 10
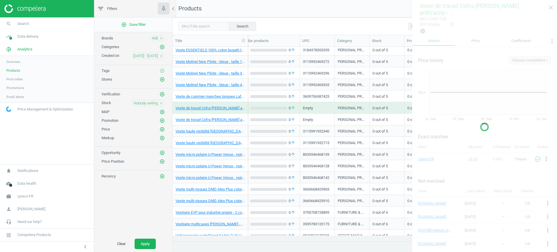
click at [315, 108] on div "Empty" at bounding box center [317, 108] width 29 height 10
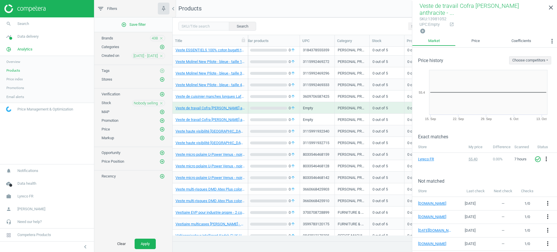
click at [313, 116] on div "Empty" at bounding box center [317, 119] width 29 height 10
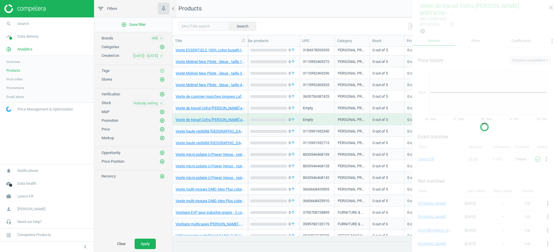
click at [313, 116] on div "Empty" at bounding box center [317, 119] width 29 height 10
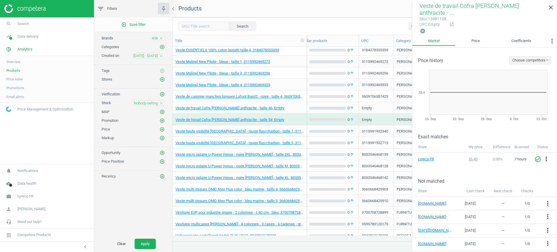
drag, startPoint x: 246, startPoint y: 41, endPoint x: 343, endPoint y: 47, distance: 96.8
click at [343, 47] on div "Title SKU My price Suggested price Competitors Similar products UPC Category St…" at bounding box center [365, 138] width 384 height 207
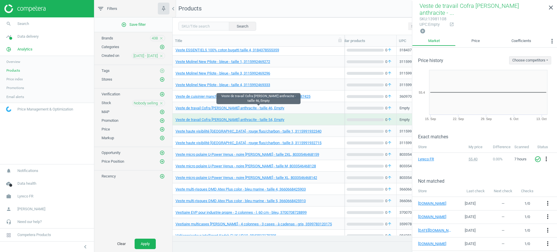
click at [318, 108] on span "Veste de travail Cofra Workmaster - grise anthracite - taille 46, Empty" at bounding box center [259, 108] width 166 height 5
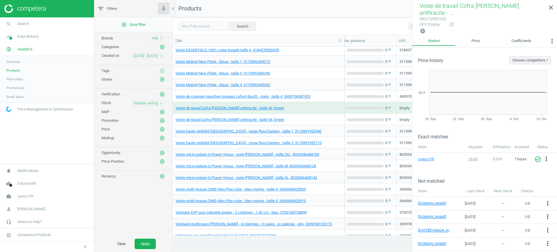
click at [319, 114] on div "Veste de travail Cofra Workmaster - grise anthracite - taille 54, Empty" at bounding box center [259, 119] width 166 height 10
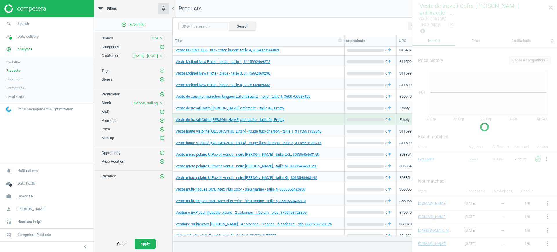
click at [319, 114] on div "Veste de travail Cofra Workmaster - grise anthracite - taille 54, Empty" at bounding box center [259, 119] width 166 height 10
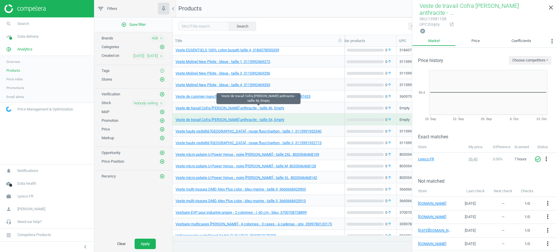
click at [323, 107] on span "Veste de travail Cofra Workmaster - grise anthracite - taille 46, Empty" at bounding box center [259, 108] width 166 height 5
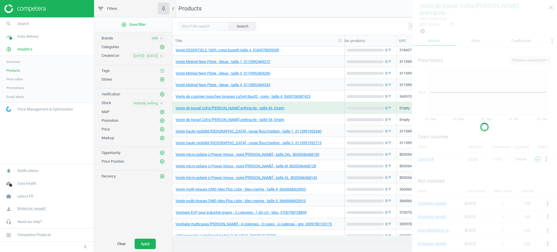
click at [323, 107] on span "Veste de travail Cofra Workmaster - grise anthracite - taille 46, Empty" at bounding box center [259, 108] width 166 height 5
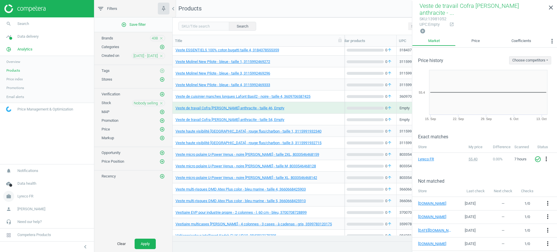
click at [27, 195] on span "Lyreco FR" at bounding box center [25, 196] width 16 height 5
click at [19, 181] on span "Switch campaign" at bounding box center [19, 179] width 26 height 5
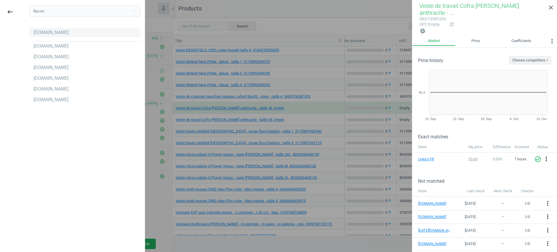
click at [59, 29] on div "[DOMAIN_NAME]" at bounding box center [84, 32] width 111 height 9
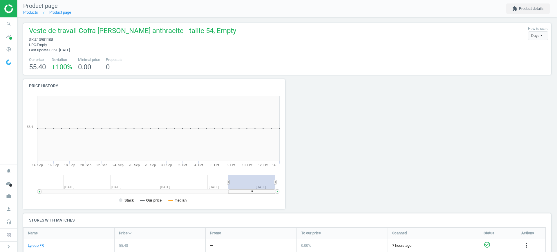
scroll to position [127, 270]
drag, startPoint x: 62, startPoint y: 39, endPoint x: 38, endPoint y: 39, distance: 23.5
click at [38, 39] on span "sku : 13981052" at bounding box center [132, 39] width 207 height 5
copy span "13981052"
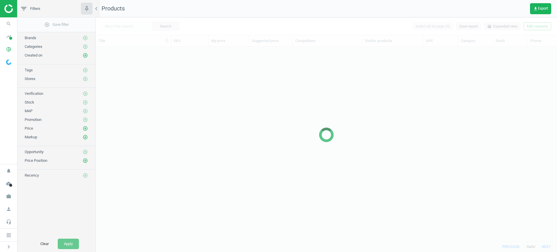
scroll to position [6, 6]
click at [3, 193] on span "work" at bounding box center [8, 196] width 17 height 13
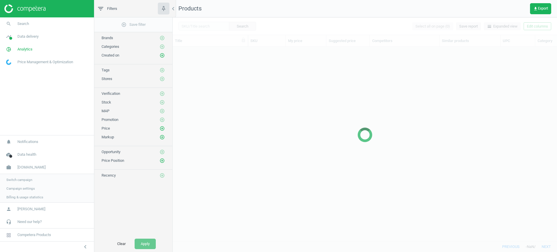
scroll to position [183, 379]
click at [14, 180] on span "Switch campaign" at bounding box center [19, 179] width 26 height 5
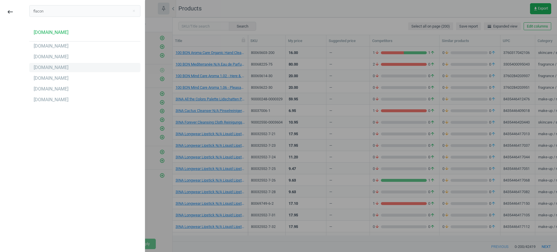
type input "flacon"
click at [50, 67] on div "[DOMAIN_NAME]" at bounding box center [51, 67] width 35 height 6
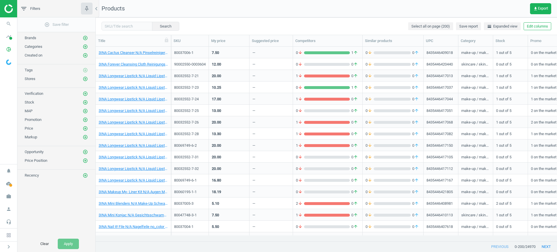
scroll to position [6, 6]
click at [152, 27] on button "Search" at bounding box center [165, 26] width 27 height 9
click at [139, 25] on input "text" at bounding box center [127, 26] width 51 height 9
paste input "90015600-0024374"
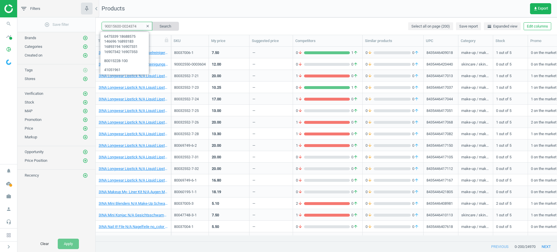
type input "90015600-0024374"
click at [163, 24] on button "Search" at bounding box center [165, 26] width 27 height 9
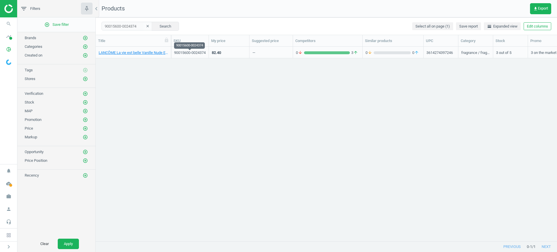
click at [180, 51] on div "90015600-0024374" at bounding box center [190, 52] width 32 height 5
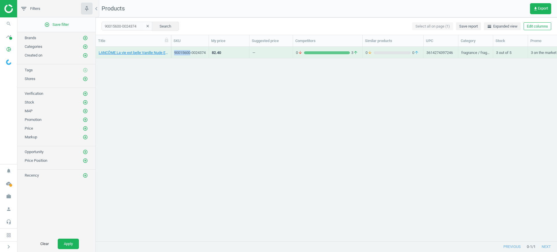
click at [180, 51] on div "90015600-0024374" at bounding box center [190, 52] width 32 height 5
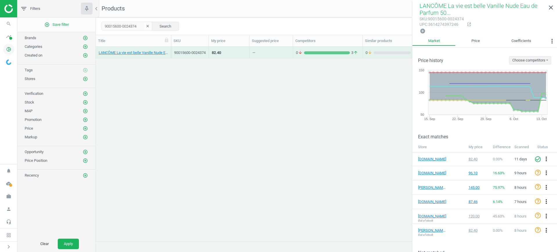
click at [13, 46] on icon "pie_chart_outlined" at bounding box center [8, 49] width 11 height 11
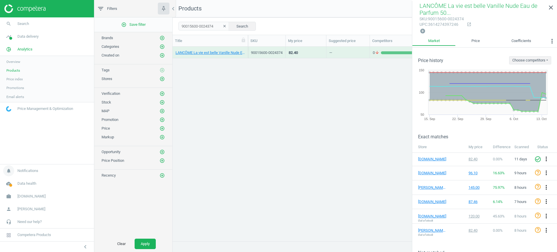
scroll to position [183, 379]
click at [27, 196] on span "[DOMAIN_NAME]" at bounding box center [31, 196] width 28 height 5
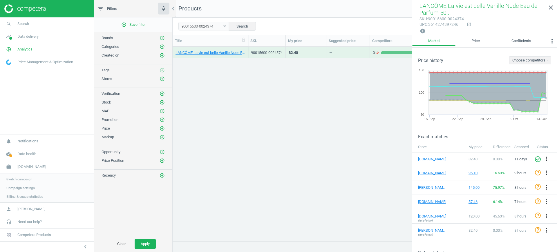
click at [23, 175] on link "Switch campaign" at bounding box center [47, 179] width 94 height 9
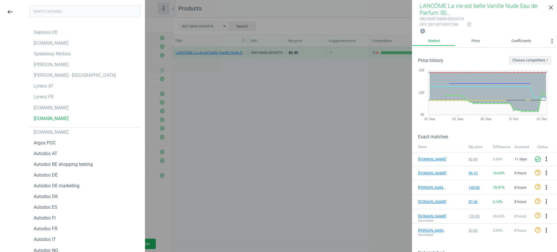
click at [27, 179] on div "Sephora DE [DOMAIN_NAME] Speedway Motors [PERSON_NAME] [PERSON_NAME] - [GEOGRAP…" at bounding box center [85, 139] width 120 height 228
click at [59, 104] on div "[DOMAIN_NAME]" at bounding box center [84, 107] width 111 height 9
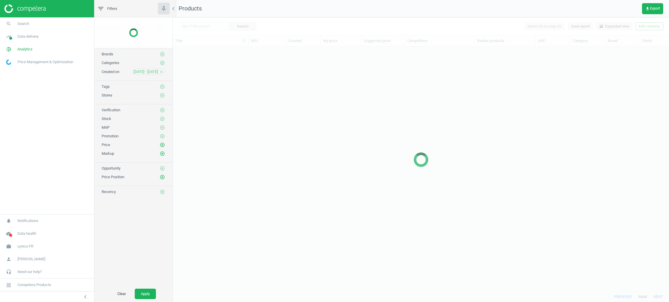
scroll to position [231, 489]
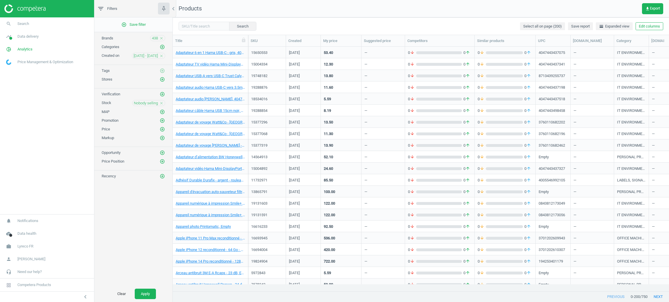
click at [268, 118] on div "15377296" at bounding box center [267, 122] width 32 height 10
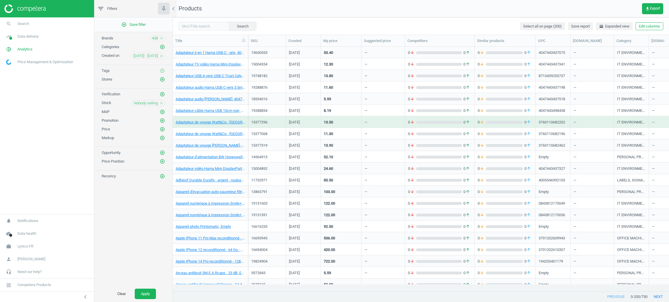
click at [268, 118] on div "15377296" at bounding box center [267, 122] width 32 height 10
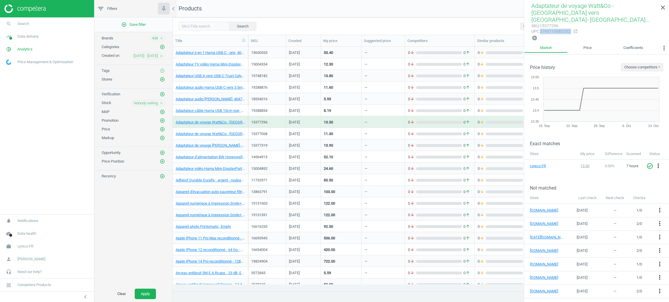
drag, startPoint x: 541, startPoint y: 27, endPoint x: 570, endPoint y: 27, distance: 28.7
click at [570, 27] on div "sku : 15377296 upc : 3760110682202 open_in_new" at bounding box center [596, 29] width 130 height 12
copy div "3760110682202 open_in_new add_circle close"
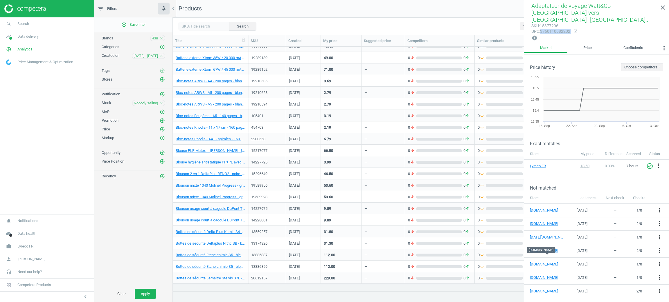
scroll to position [435, 0]
click at [267, 162] on div "15296649" at bounding box center [267, 163] width 32 height 5
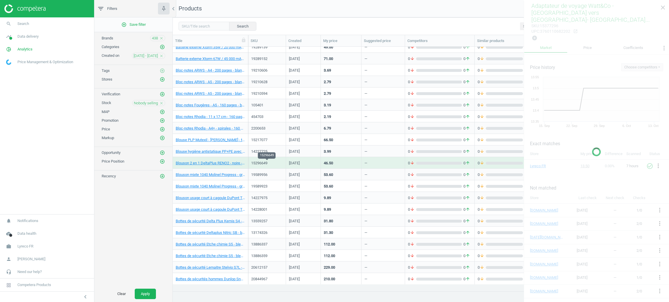
click at [267, 162] on div "15296649" at bounding box center [267, 163] width 32 height 5
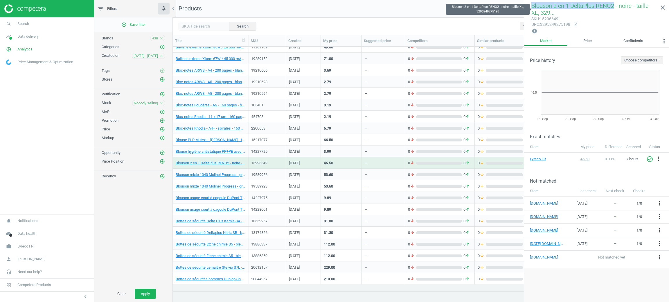
drag, startPoint x: 532, startPoint y: 6, endPoint x: 609, endPoint y: 7, distance: 76.9
click at [609, 7] on span "Blouson 2 en 1 DeltaPlus RENO2 - noire - taille XL, 329..." at bounding box center [589, 9] width 117 height 14
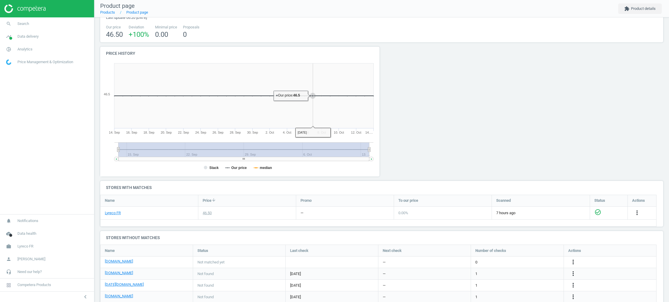
scroll to position [62, 0]
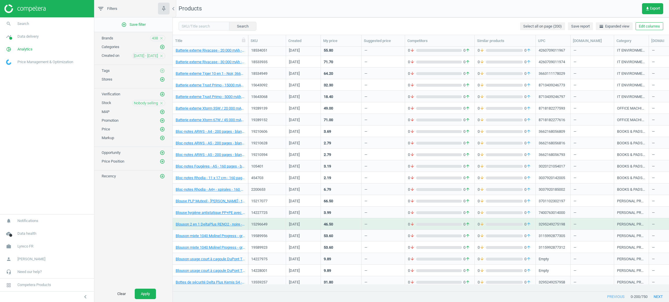
scroll to position [266, 0]
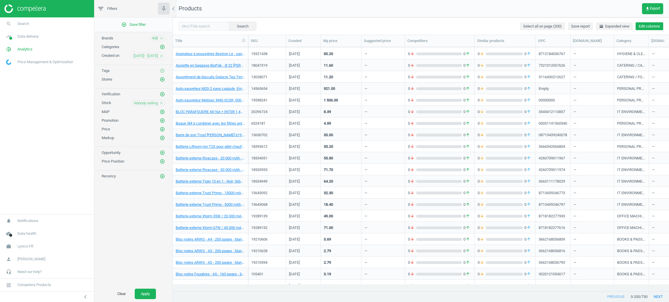
click at [653, 27] on button "Edit columns" at bounding box center [649, 26] width 28 height 8
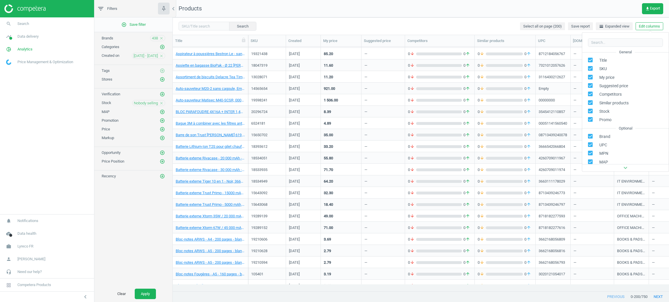
scroll to position [79, 0]
click at [598, 119] on div "Custom fields" at bounding box center [605, 119] width 24 height 5
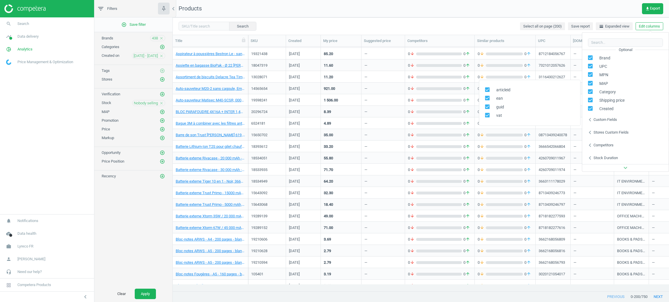
click at [598, 137] on div "chevron_left Stores custom fields" at bounding box center [625, 132] width 86 height 13
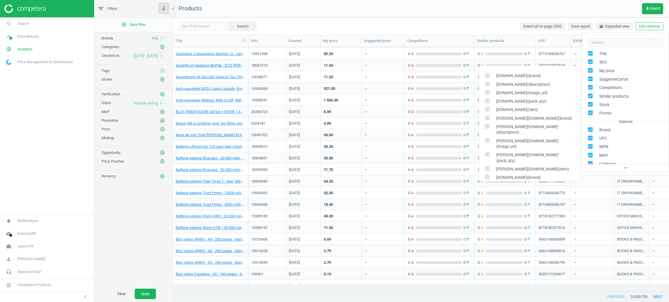
scroll to position [0, 0]
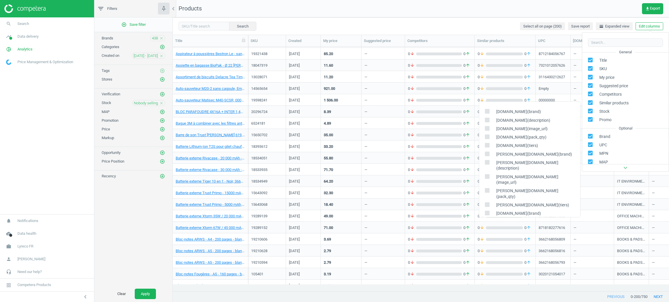
click at [469, 29] on div "Search Select all on page (200) Save report horizontal_split Expanded view Edit…" at bounding box center [421, 25] width 496 height 17
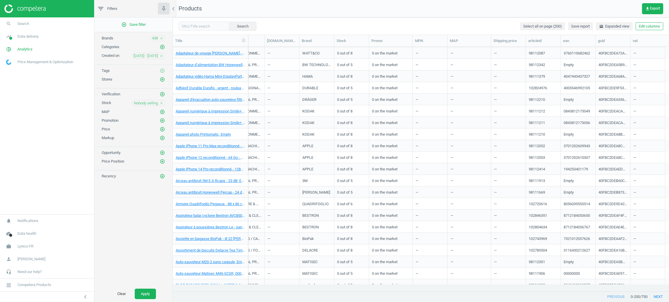
scroll to position [92, 0]
drag, startPoint x: 304, startPoint y: 111, endPoint x: 318, endPoint y: 115, distance: 14.9
click at [318, 115] on div "KODAK" at bounding box center [316, 111] width 29 height 10
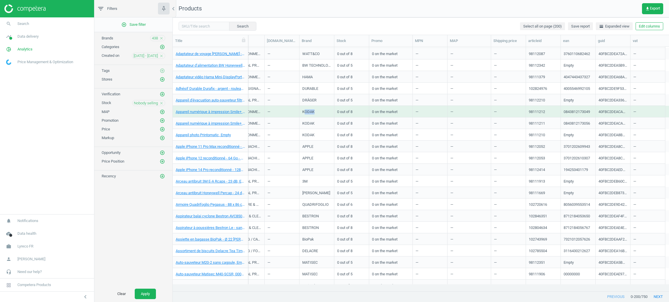
copy div "ODAK"
click at [265, 106] on div "—" at bounding box center [281, 112] width 35 height 12
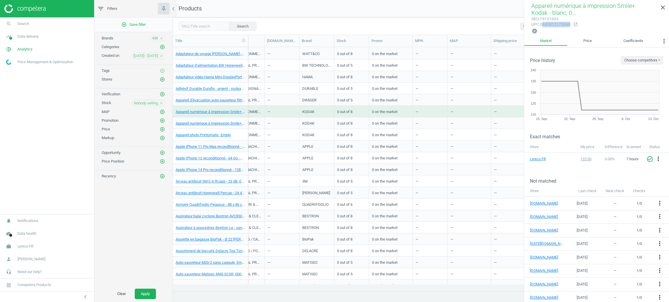
drag, startPoint x: 544, startPoint y: 23, endPoint x: 568, endPoint y: 25, distance: 24.7
click at [568, 25] on div "upc : 0843812173049" at bounding box center [550, 25] width 39 height 6
copy div "843812173049"
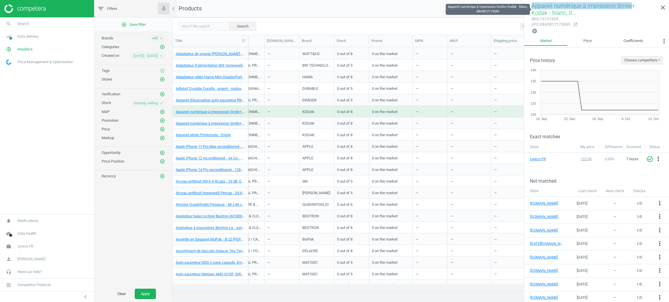
drag, startPoint x: 530, startPoint y: 6, endPoint x: 625, endPoint y: 7, distance: 95.2
click at [625, 7] on div "Appareil numérique à impression Smile+ Kodak - blanc, 0... sku : 19131603 upc :…" at bounding box center [596, 18] width 145 height 35
copy span "Appareil numérique à impression Smile"
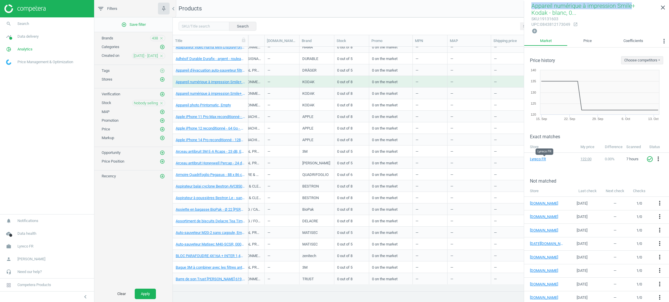
scroll to position [135, 0]
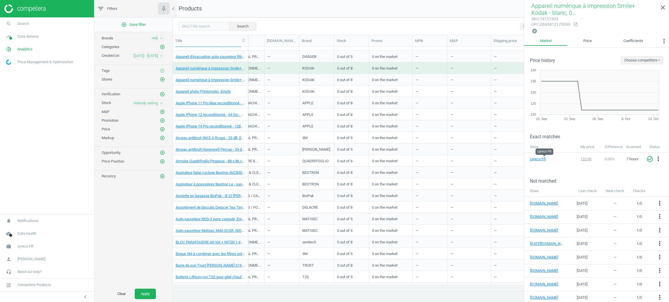
click at [264, 101] on div "OFFICE MACHINES / TELEPHONES & COMMUNICATION DEVICES / MOBILE PHONES / TELEPHON…" at bounding box center [247, 103] width 35 height 12
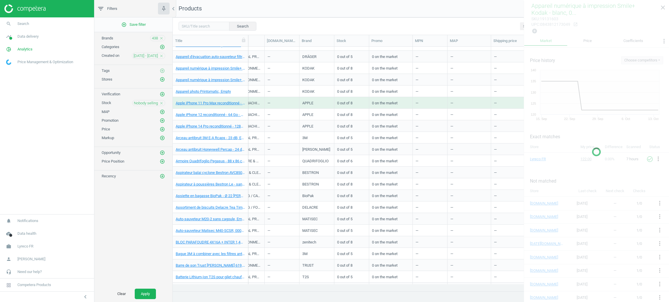
click at [264, 101] on div "OFFICE MACHINES / TELEPHONES & COMMUNICATION DEVICES / MOBILE PHONES / TELEPHON…" at bounding box center [247, 103] width 35 height 12
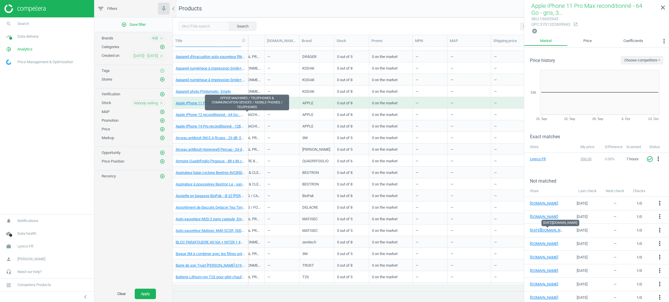
click at [253, 114] on div "OFFICE MACHINES / TELEPHONES & COMMUNICATION DEVICES / MOBILE PHONES / TELEPHON…" at bounding box center [246, 115] width 29 height 7
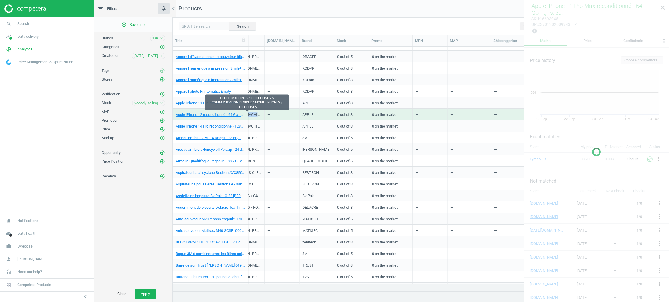
click at [253, 114] on div "OFFICE MACHINES / TELEPHONES & COMMUNICATION DEVICES / MOBILE PHONES / TELEPHON…" at bounding box center [246, 115] width 29 height 7
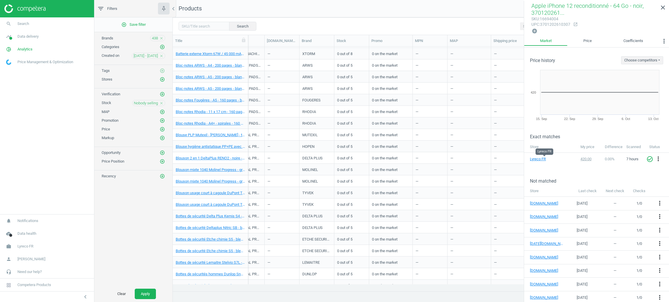
scroll to position [614, 0]
click at [278, 218] on div "—" at bounding box center [281, 216] width 29 height 10
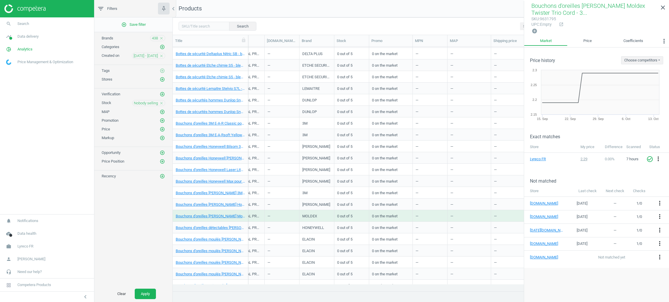
scroll to position [745, 0]
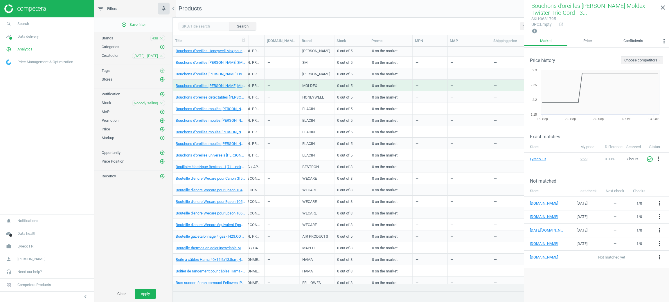
click at [284, 142] on div "—" at bounding box center [281, 143] width 29 height 10
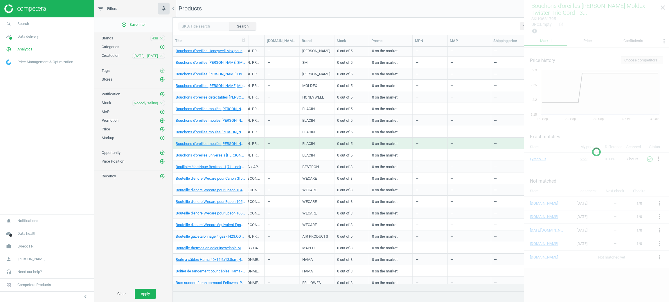
click at [284, 151] on div "—" at bounding box center [281, 155] width 29 height 10
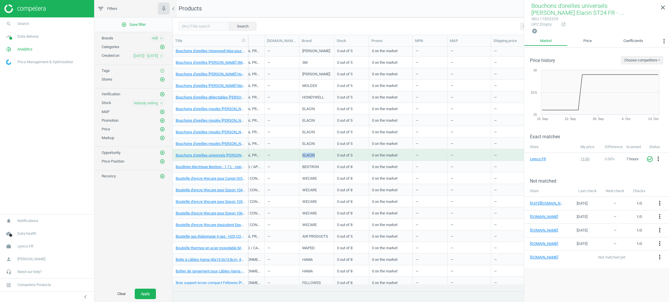
drag, startPoint x: 322, startPoint y: 156, endPoint x: 300, endPoint y: 158, distance: 22.5
click at [300, 158] on div "ELACIN" at bounding box center [316, 155] width 35 height 12
copy div "ELACIN"
click at [20, 244] on span "Lyreco FR" at bounding box center [25, 246] width 16 height 5
click at [30, 229] on span "Switch campaign" at bounding box center [19, 229] width 26 height 5
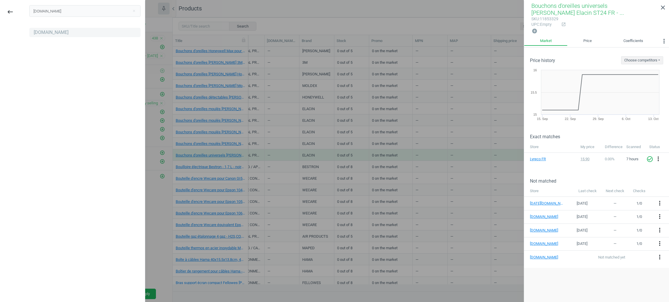
type input "flaconi.de"
click at [45, 29] on div "[DOMAIN_NAME]" at bounding box center [51, 32] width 35 height 6
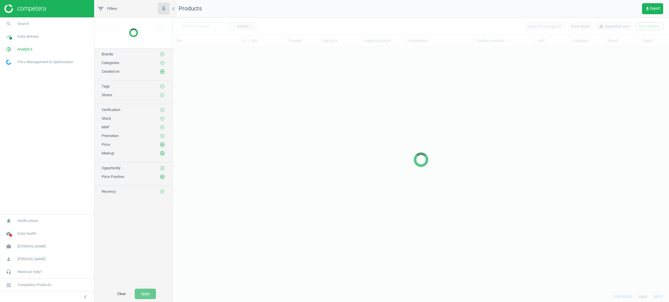
scroll to position [231, 489]
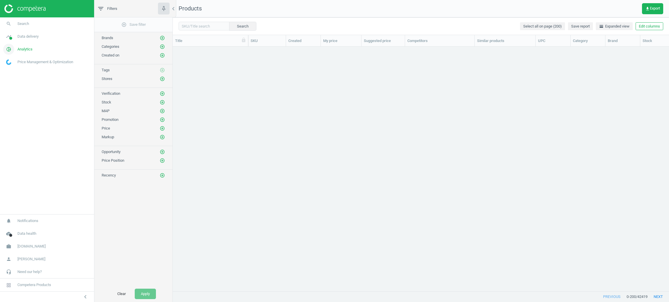
click at [25, 50] on span "Analytics" at bounding box center [24, 49] width 15 height 5
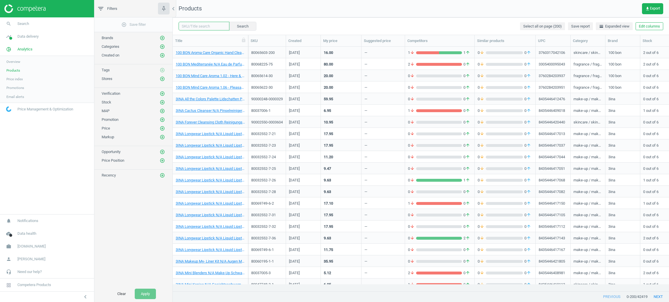
click at [196, 29] on input "text" at bounding box center [203, 26] width 51 height 9
paste input "80047683-500"
type input "80047683-500"
click at [255, 28] on div "80047683-500 clear Search Select all on page (200) Save report horizontal_split…" at bounding box center [421, 25] width 496 height 17
click at [245, 24] on button "Search" at bounding box center [242, 26] width 27 height 9
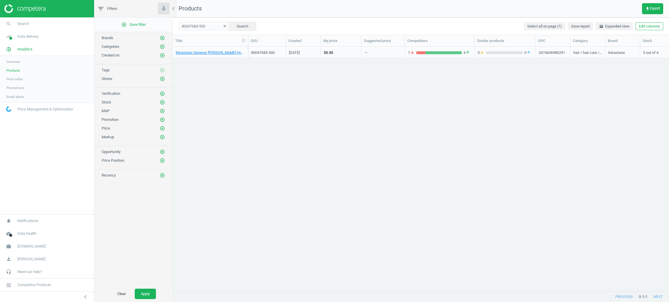
click at [630, 151] on div "Kérastase Genesis [PERSON_NAME] Hydra-Fortifiant Haarshampoo 500 ml 80047683-50…" at bounding box center [421, 166] width 496 height 238
click at [215, 53] on link "Kérastase Genesis [PERSON_NAME] Hydra-Fortifiant Haarshampoo 500 ml" at bounding box center [210, 52] width 69 height 5
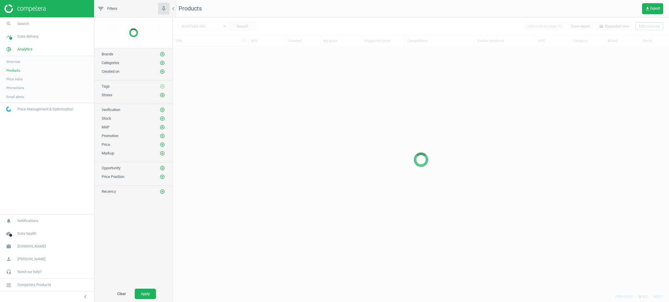
scroll to position [231, 489]
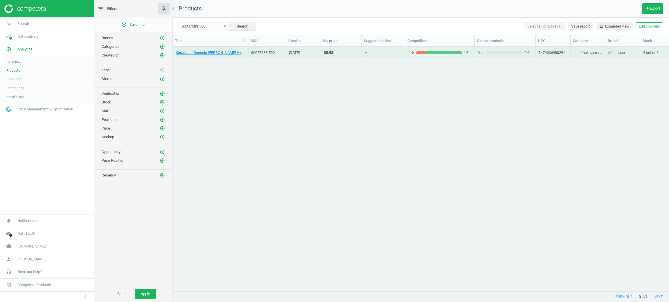
click at [337, 47] on div "35.93" at bounding box center [341, 52] width 35 height 10
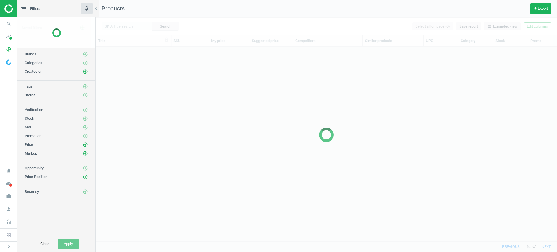
scroll to position [183, 456]
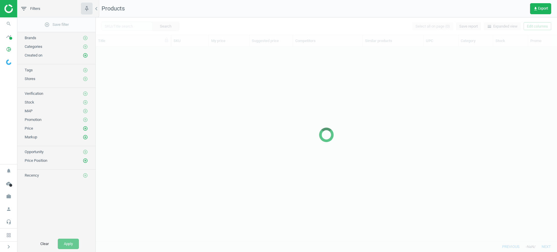
click at [127, 27] on div at bounding box center [326, 134] width 461 height 235
click at [131, 28] on div at bounding box center [326, 134] width 461 height 235
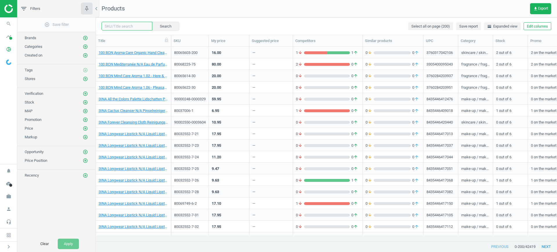
click at [130, 26] on input "text" at bounding box center [127, 26] width 51 height 9
paste input "90017544-0027436 90017545-0027433 90017546-0027437 90017547-0027435 90017542-00…"
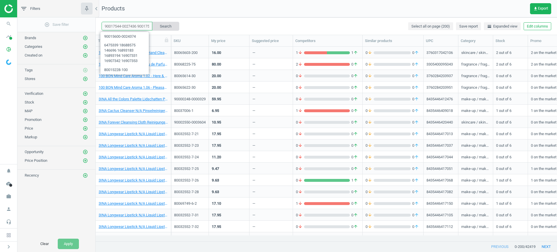
scroll to position [0, 145]
type input "90017544-0027436 90017545-0027433 90017546-0027437 90017547-0027435 90017542-00…"
click at [152, 27] on button "Search" at bounding box center [165, 26] width 27 height 9
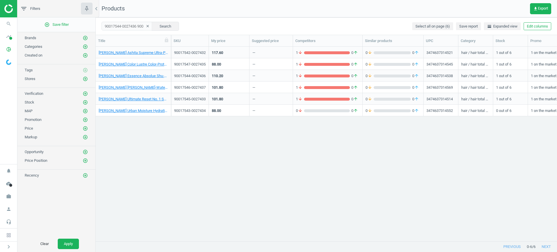
click at [268, 51] on div "—" at bounding box center [270, 52] width 37 height 10
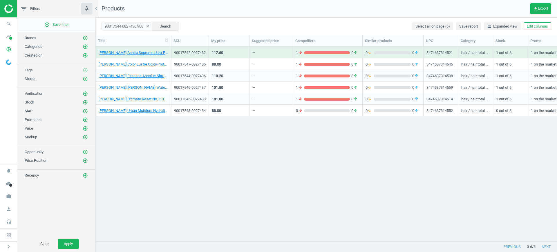
click at [268, 51] on div "—" at bounding box center [270, 52] width 37 height 10
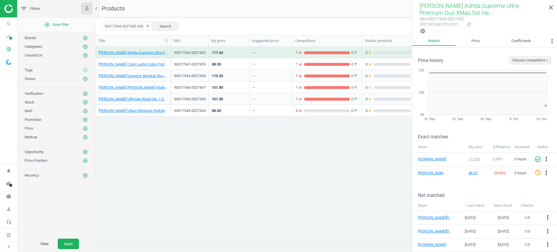
click at [275, 61] on div "—" at bounding box center [270, 64] width 37 height 10
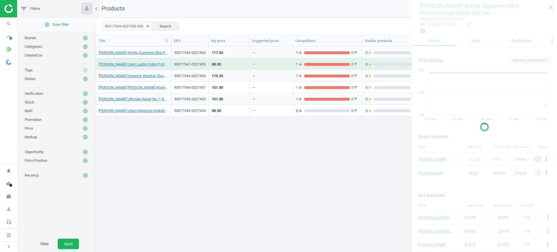
click at [275, 61] on div "—" at bounding box center [270, 64] width 37 height 10
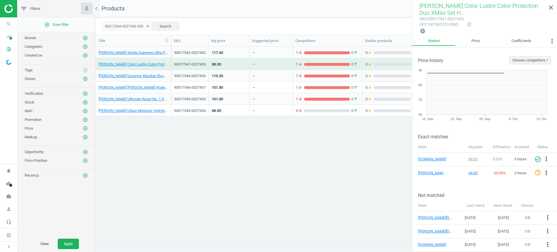
click at [277, 68] on div "—" at bounding box center [270, 64] width 37 height 10
click at [277, 73] on div "—" at bounding box center [270, 76] width 37 height 10
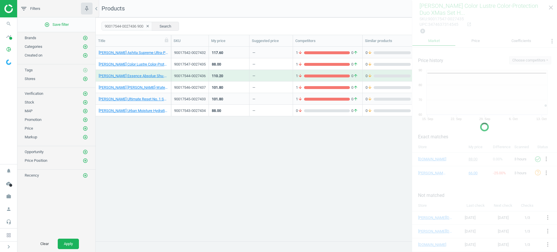
click at [277, 73] on div "—" at bounding box center [270, 76] width 37 height 10
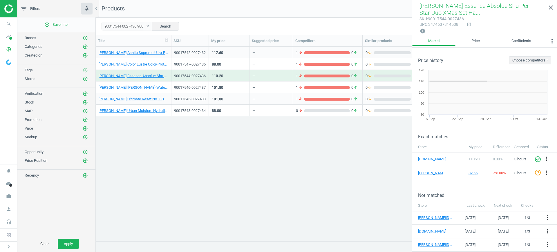
click at [280, 86] on div "—" at bounding box center [270, 87] width 37 height 10
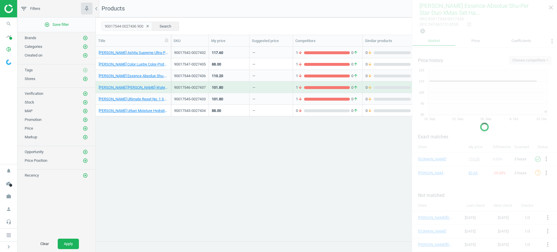
click at [280, 86] on div "—" at bounding box center [270, 87] width 37 height 10
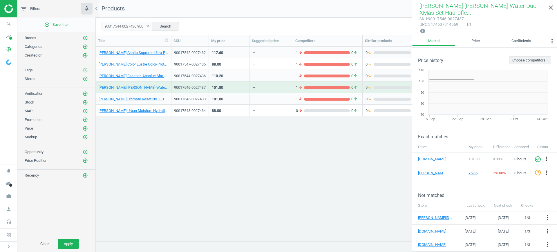
click at [281, 98] on div "—" at bounding box center [270, 99] width 37 height 10
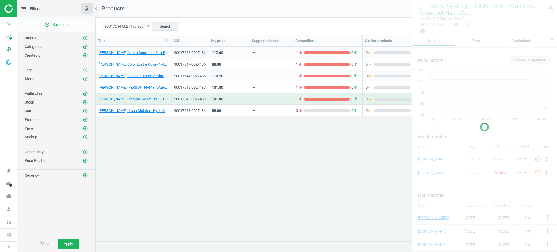
click at [281, 98] on div "—" at bounding box center [270, 99] width 37 height 10
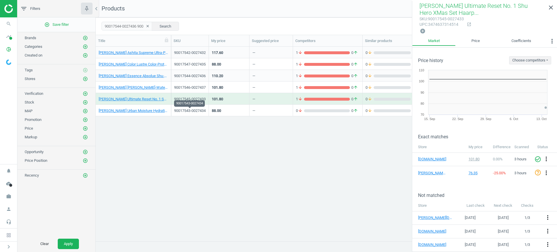
click at [194, 111] on div "90017543-0027434" at bounding box center [190, 110] width 32 height 5
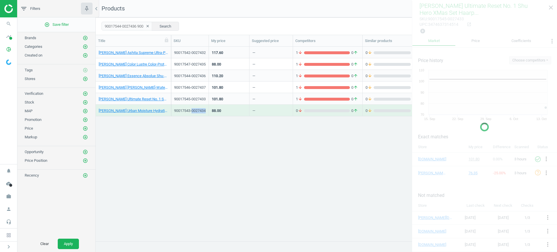
click at [194, 111] on div "90017543-0027434" at bounding box center [190, 110] width 32 height 5
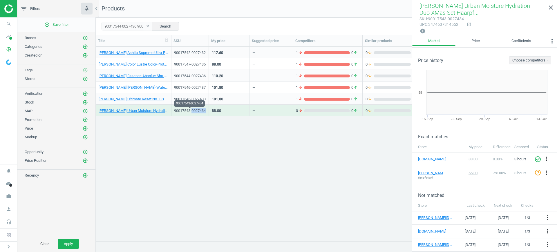
click at [193, 113] on div "90017543-0027434" at bounding box center [190, 110] width 32 height 5
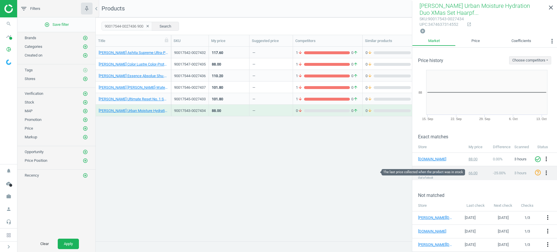
click at [472, 171] on div "66.00" at bounding box center [478, 173] width 19 height 5
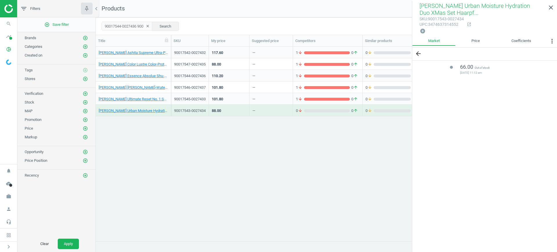
click at [230, 98] on div "101.80" at bounding box center [229, 99] width 35 height 10
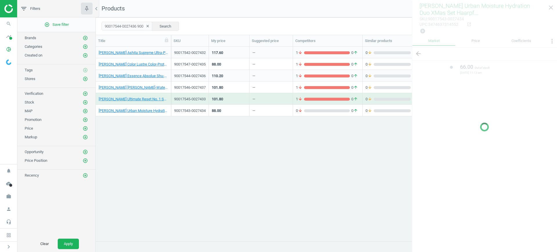
click at [230, 98] on div "101.80" at bounding box center [229, 99] width 35 height 10
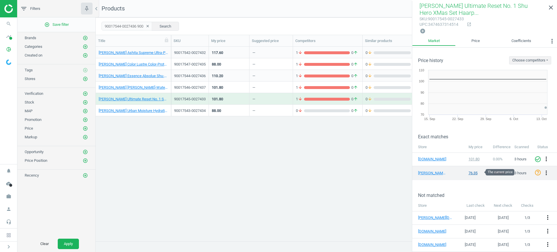
click at [472, 173] on div "76.35" at bounding box center [478, 173] width 19 height 5
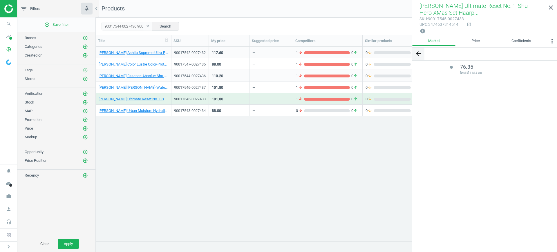
click at [420, 51] on icon "arrow_back" at bounding box center [418, 53] width 7 height 7
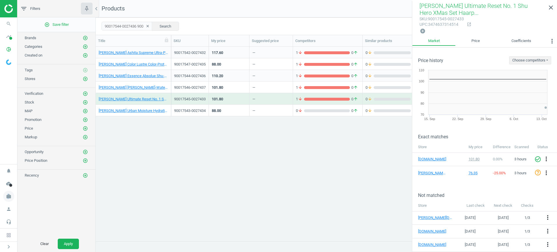
click at [8, 198] on icon "work" at bounding box center [8, 196] width 11 height 11
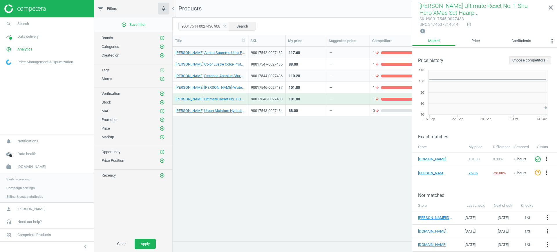
scroll to position [183, 379]
click at [471, 173] on div "76.35" at bounding box center [478, 173] width 19 height 5
